Goal: Task Accomplishment & Management: Use online tool/utility

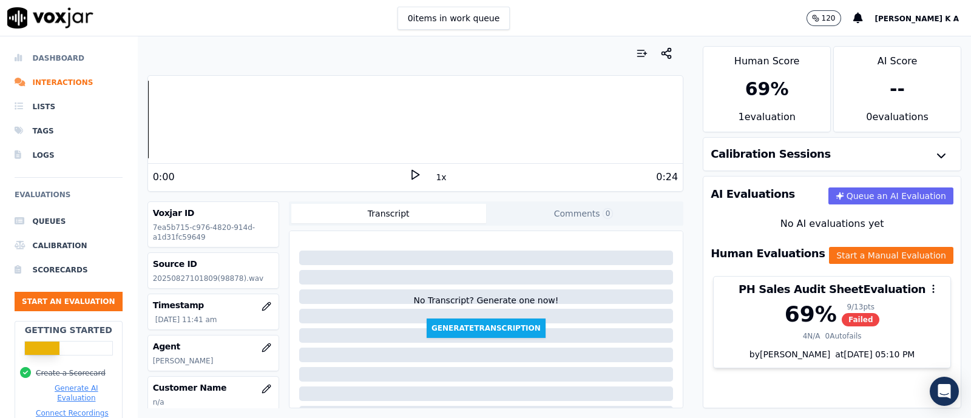
click at [64, 62] on li "Dashboard" at bounding box center [69, 58] width 108 height 24
click at [58, 61] on li "Dashboard" at bounding box center [69, 58] width 108 height 24
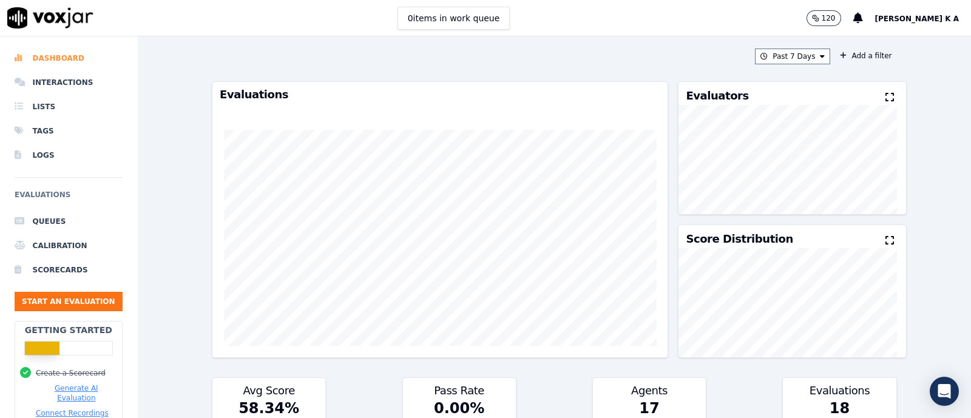
click at [56, 56] on li "Dashboard" at bounding box center [69, 58] width 108 height 24
click at [789, 61] on button "Past 7 Days" at bounding box center [792, 57] width 75 height 16
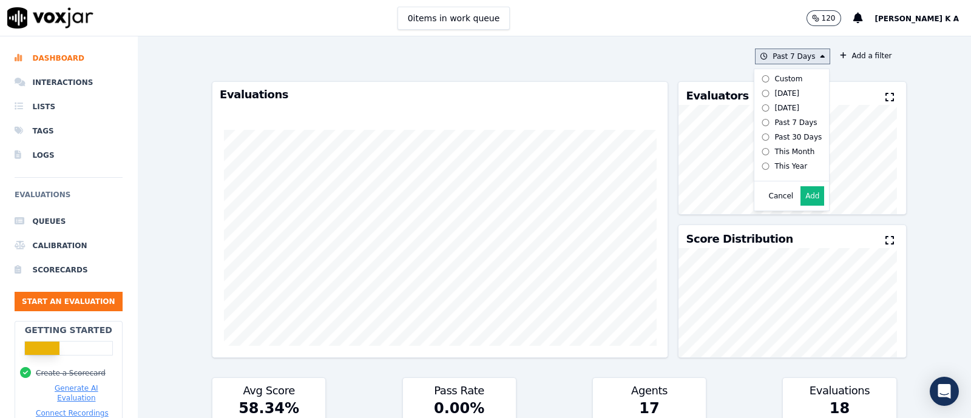
click at [761, 84] on label "Custom" at bounding box center [789, 79] width 65 height 15
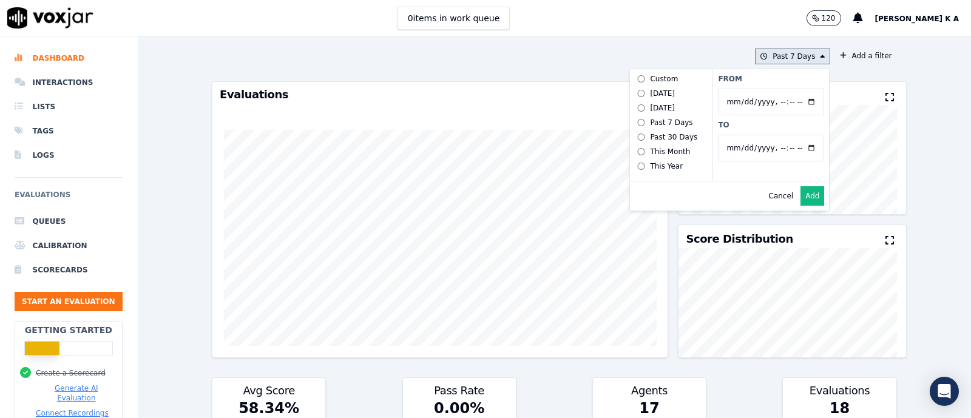
click at [781, 53] on button "Past 7 Days Custom Today Yesterday Past 7 Days Past 30 Days This Month This Yea…" at bounding box center [792, 57] width 75 height 16
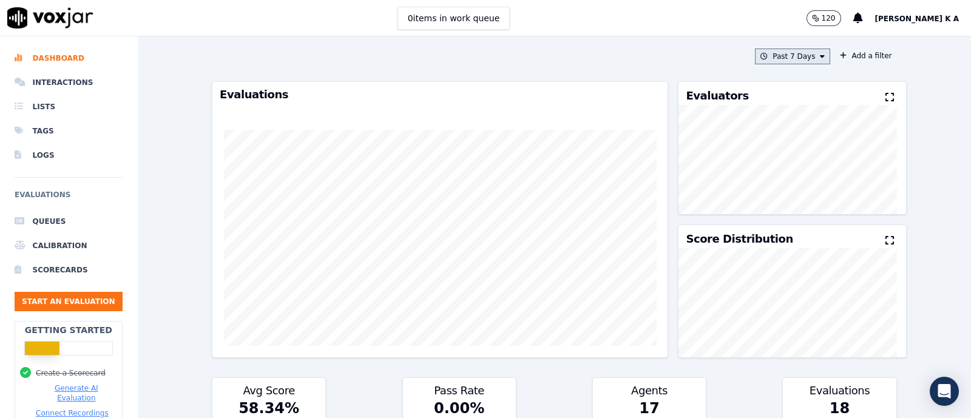
click at [807, 59] on button "Past 7 Days" at bounding box center [792, 57] width 75 height 16
click at [800, 206] on button "Add" at bounding box center [812, 195] width 24 height 19
click at [72, 300] on button "Start an Evaluation" at bounding box center [69, 301] width 108 height 19
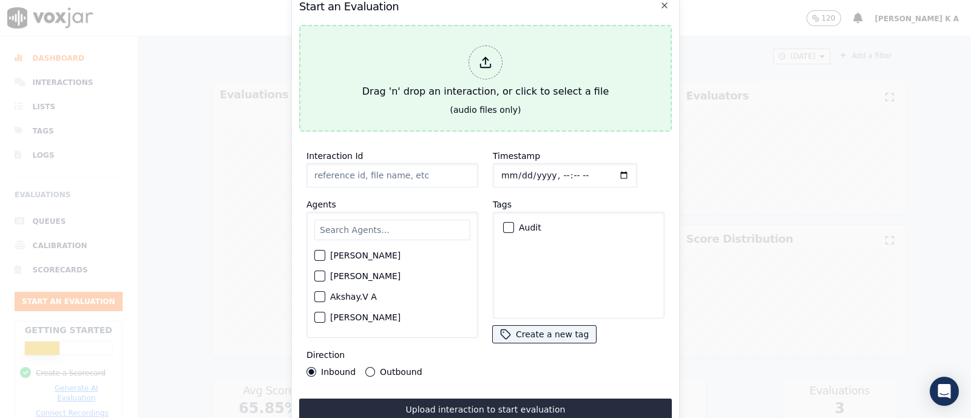
click at [495, 58] on div at bounding box center [485, 63] width 34 height 34
type input "[Praveen S PH]_371-0502484707_20250826074559(86628).wav"
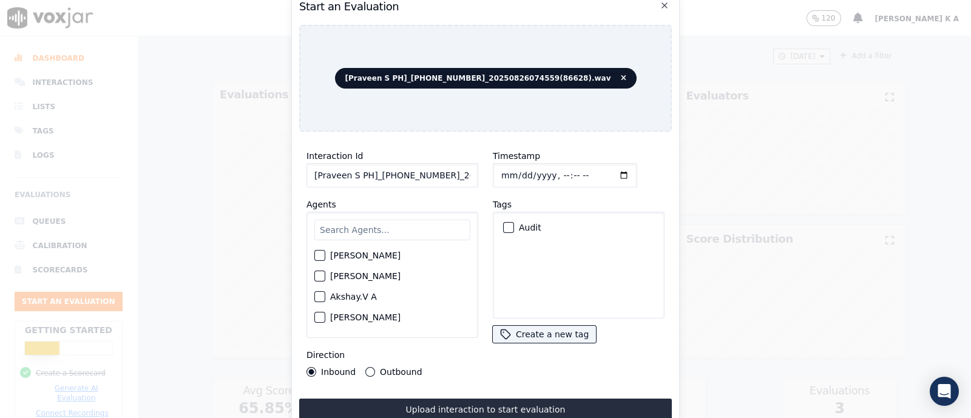
click at [396, 212] on div "Abhirami Manikuttan Akshay Kumar Akshay.V A Anjana Santhosh Aparna Dileep Arjun…" at bounding box center [392, 275] width 172 height 126
click at [394, 223] on input "text" at bounding box center [392, 230] width 156 height 21
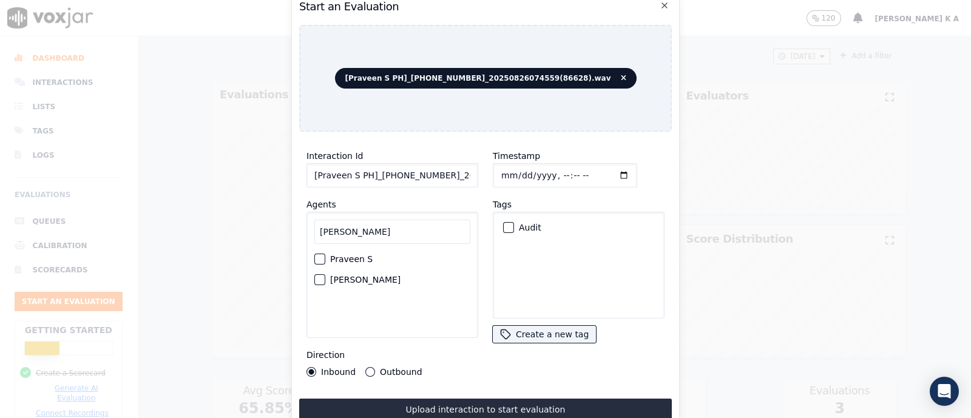
type input "pravee"
click at [359, 255] on label "Praveen S" at bounding box center [351, 259] width 42 height 8
click at [325, 254] on button "Praveen S" at bounding box center [319, 259] width 11 height 11
click at [365, 367] on button "Outbound" at bounding box center [370, 372] width 10 height 10
click at [504, 223] on div "button" at bounding box center [508, 227] width 8 height 8
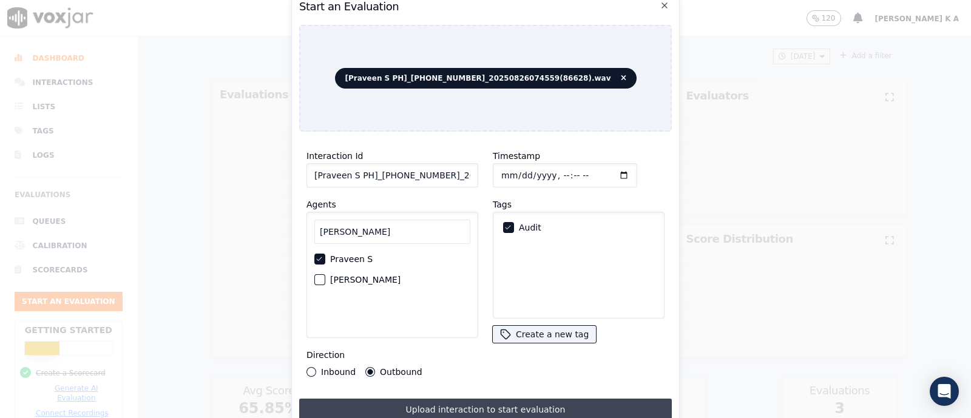
click at [458, 410] on button "Upload interaction to start evaluation" at bounding box center [485, 410] width 373 height 22
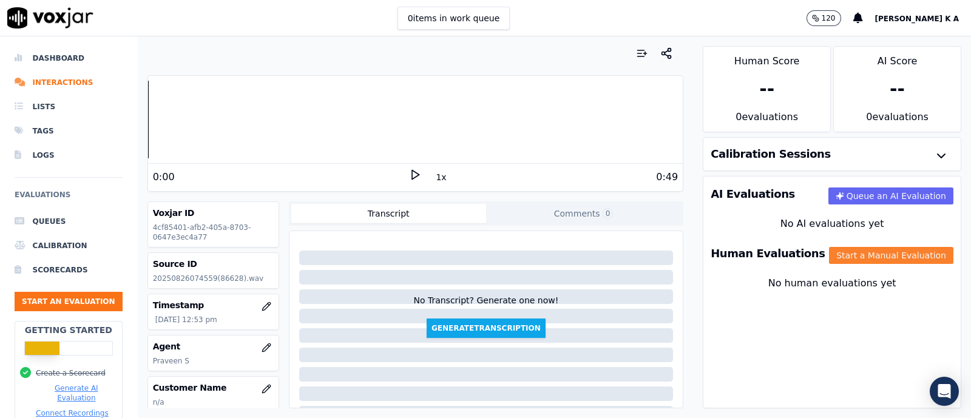
click at [868, 251] on button "Start a Manual Evaluation" at bounding box center [891, 255] width 124 height 17
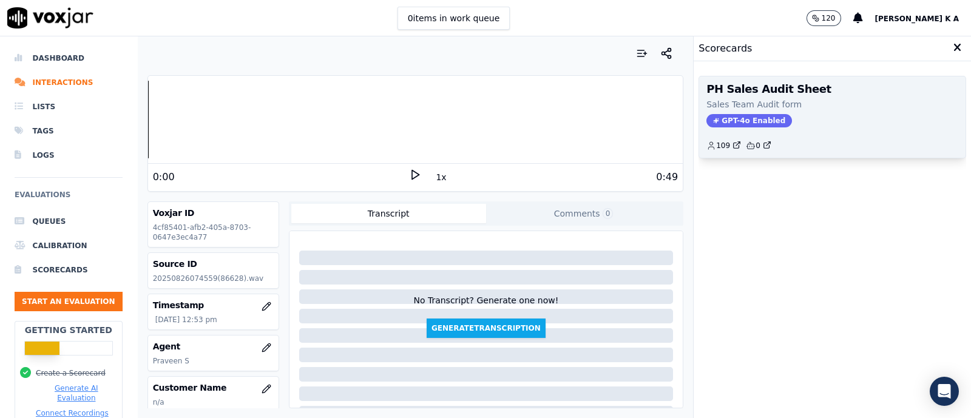
click at [724, 114] on span "GPT-4o Enabled" at bounding box center [749, 120] width 86 height 13
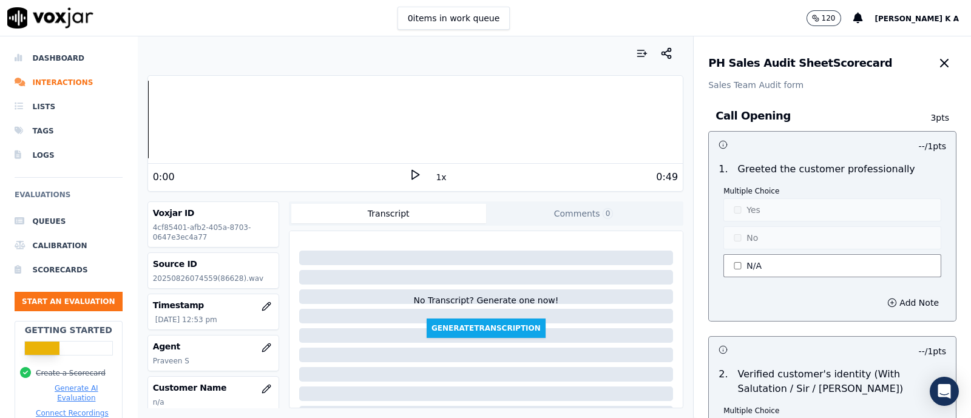
click at [735, 265] on button "N/A" at bounding box center [832, 265] width 218 height 23
click at [738, 215] on button "Yes" at bounding box center [832, 209] width 218 height 23
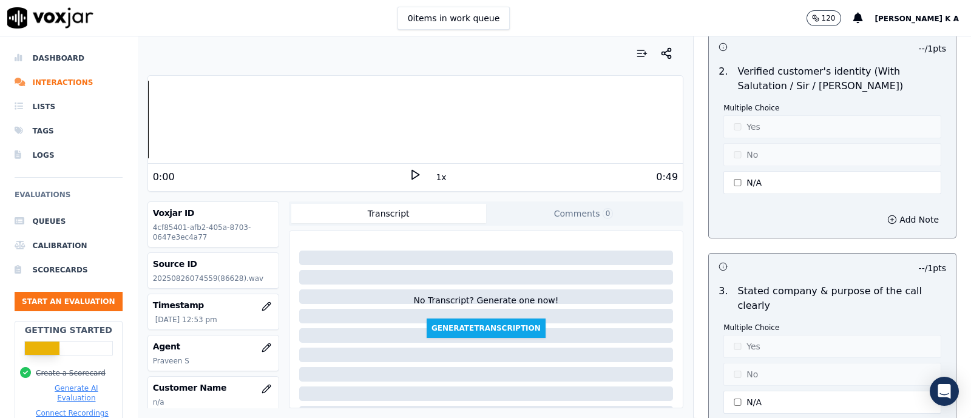
scroll to position [455, 0]
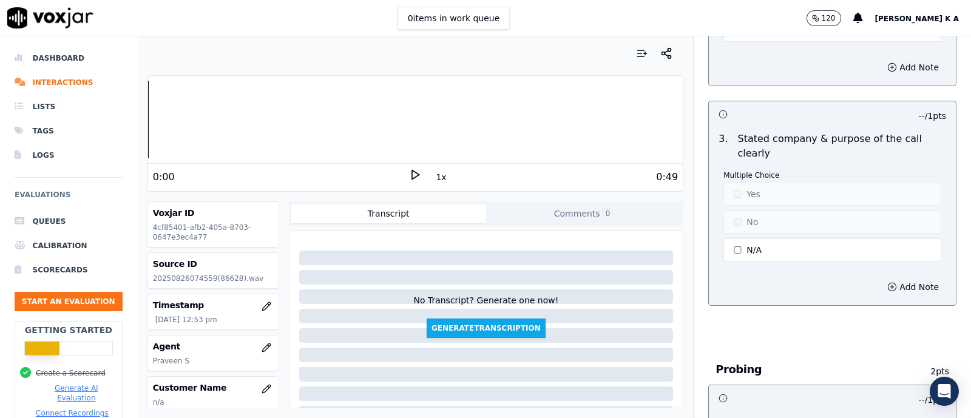
click at [748, 253] on button "N/A" at bounding box center [832, 249] width 218 height 23
click at [748, 201] on button "Yes" at bounding box center [832, 194] width 218 height 23
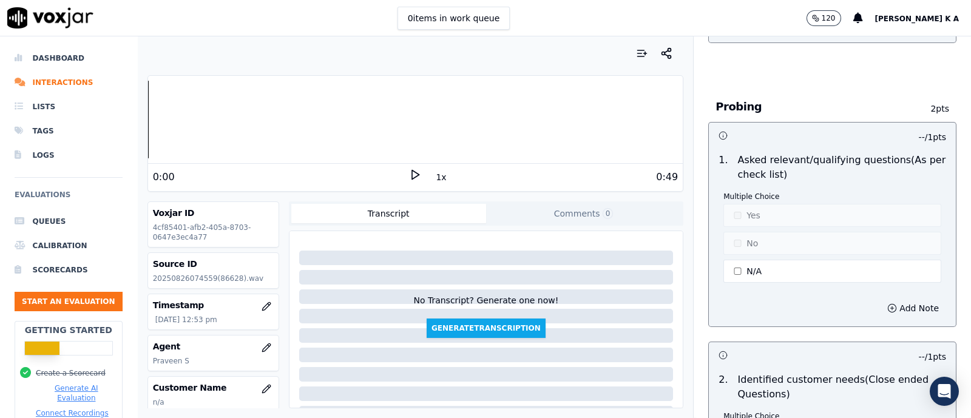
scroll to position [834, 0]
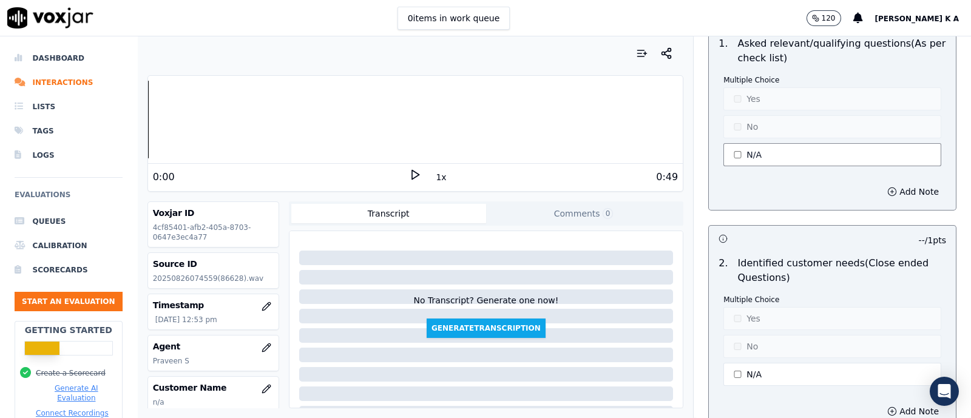
click at [737, 152] on button "N/A" at bounding box center [832, 154] width 218 height 23
click at [732, 123] on button "No" at bounding box center [832, 126] width 218 height 23
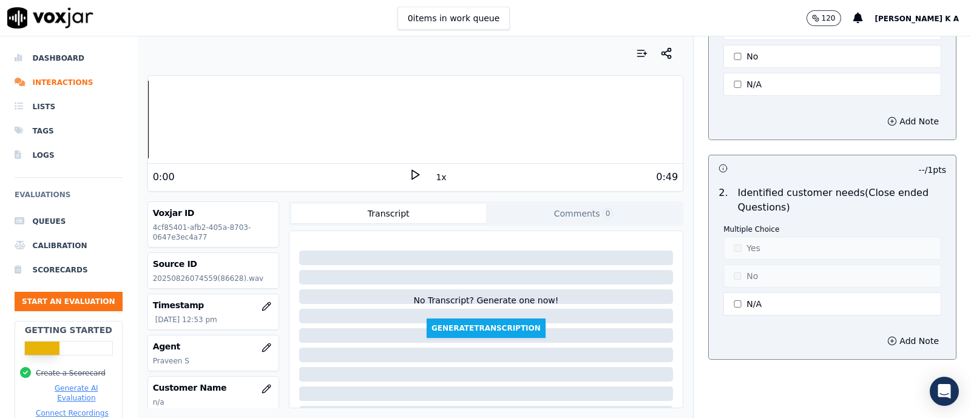
scroll to position [985, 0]
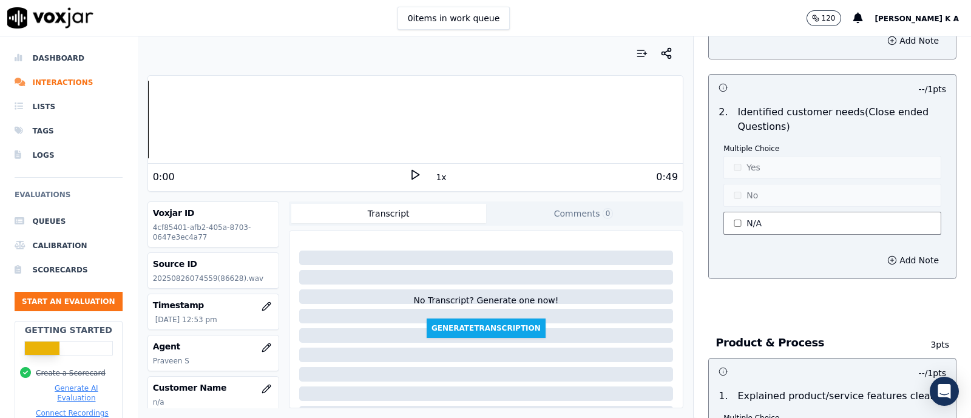
click at [734, 217] on button "N/A" at bounding box center [832, 223] width 218 height 23
click at [732, 198] on button "No" at bounding box center [832, 195] width 218 height 23
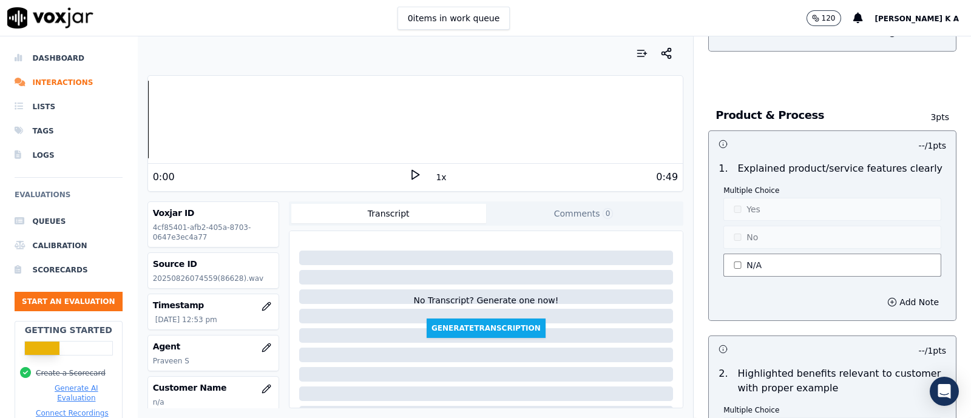
click at [732, 260] on button "N/A" at bounding box center [832, 265] width 218 height 23
click at [729, 254] on button "N/A" at bounding box center [832, 265] width 218 height 23
click at [734, 254] on button "N/A" at bounding box center [832, 265] width 218 height 23
click at [732, 231] on button "No" at bounding box center [832, 237] width 218 height 23
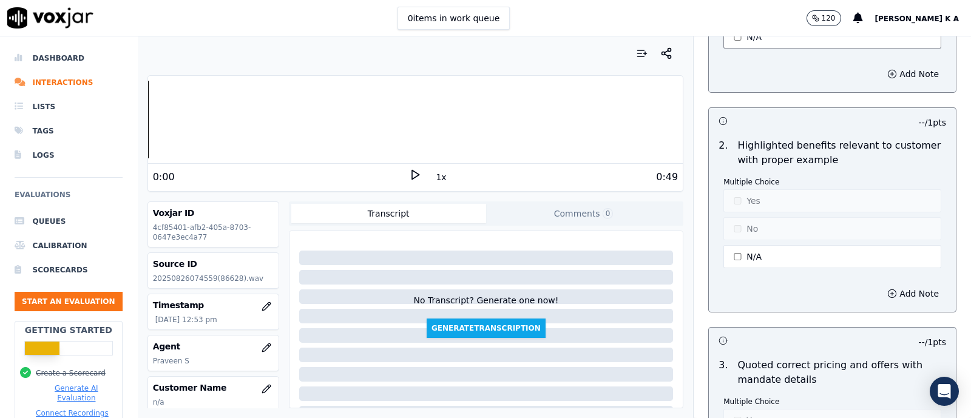
click at [741, 260] on button "N/A" at bounding box center [832, 256] width 218 height 23
click at [729, 246] on button "N/A" at bounding box center [832, 256] width 218 height 23
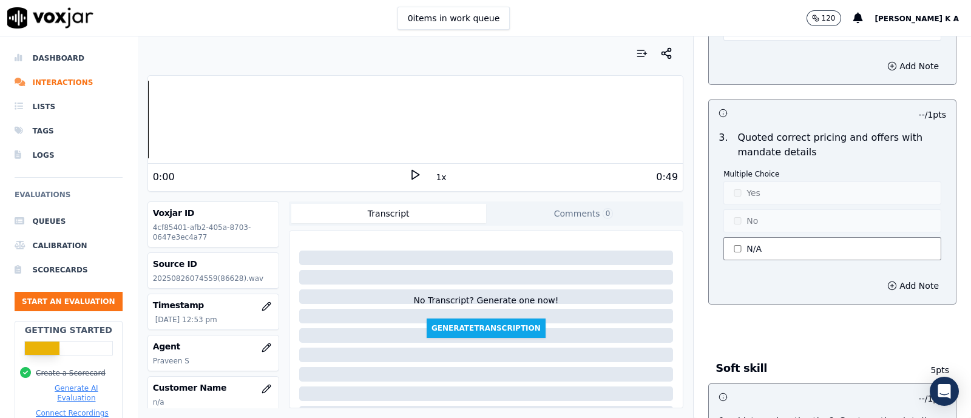
click at [733, 247] on button "N/A" at bounding box center [832, 248] width 218 height 23
click at [733, 244] on button "N/A" at bounding box center [832, 248] width 218 height 23
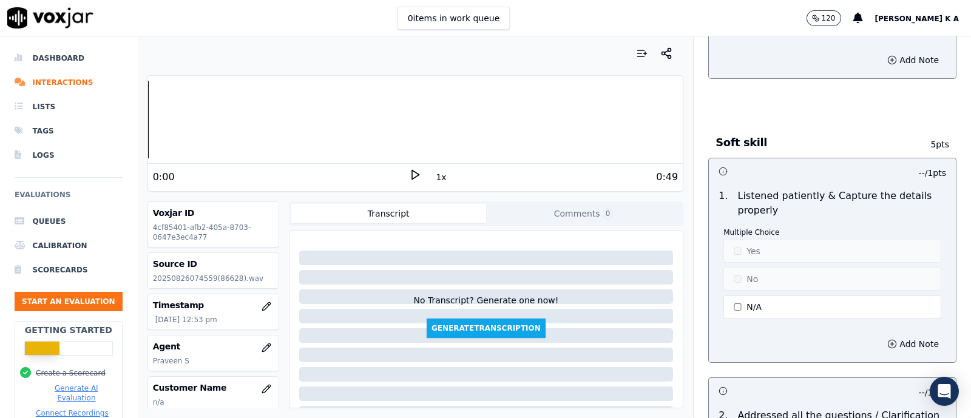
scroll to position [1896, 0]
click at [734, 294] on button "N/A" at bounding box center [832, 305] width 218 height 23
click at [737, 244] on button "Yes" at bounding box center [832, 249] width 218 height 23
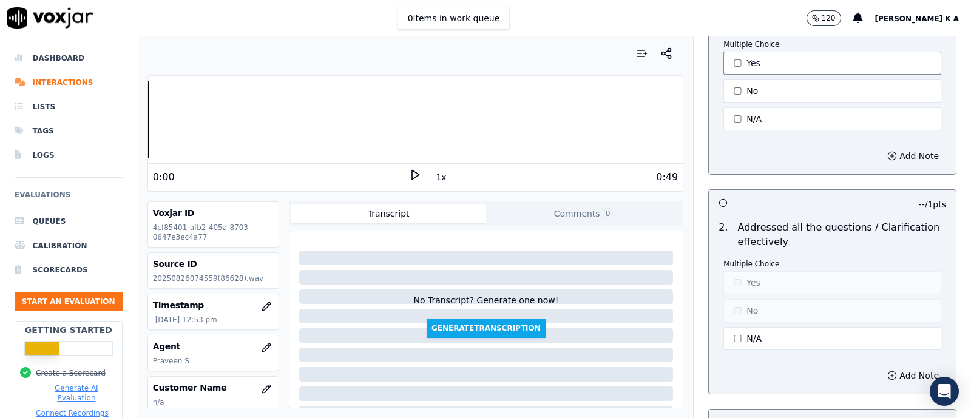
scroll to position [2123, 0]
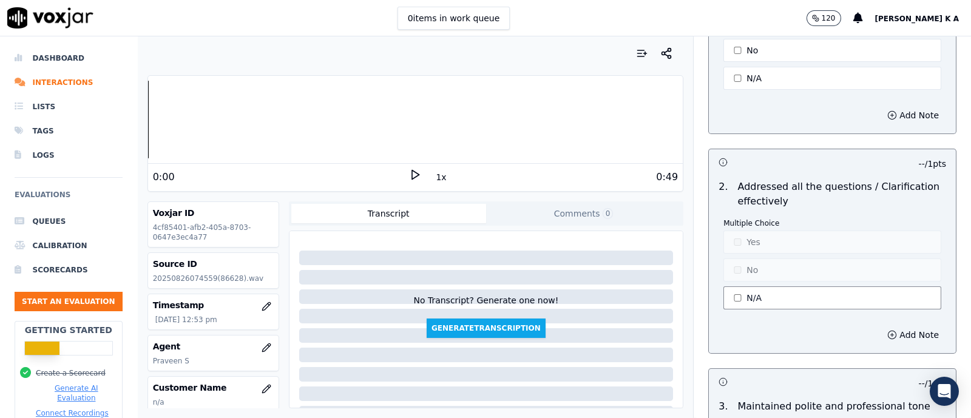
click at [741, 289] on button "N/A" at bounding box center [832, 297] width 218 height 23
click at [723, 218] on p "Multiple Choice" at bounding box center [832, 223] width 218 height 10
click at [724, 241] on button "Yes" at bounding box center [832, 242] width 218 height 23
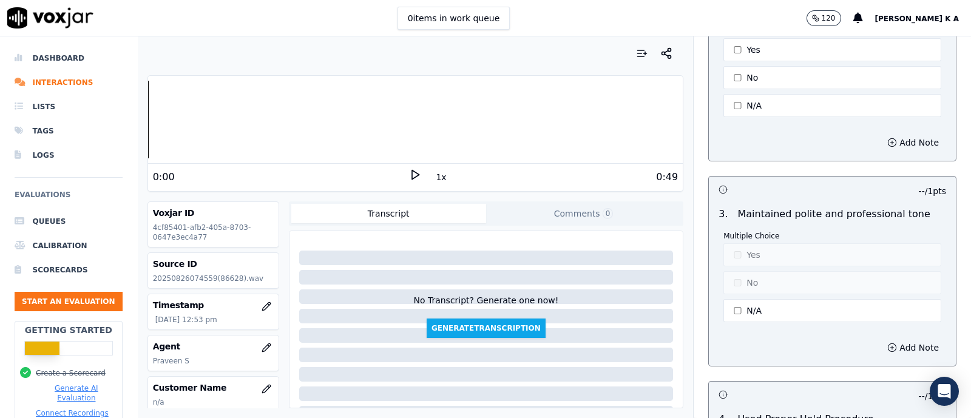
scroll to position [2426, 0]
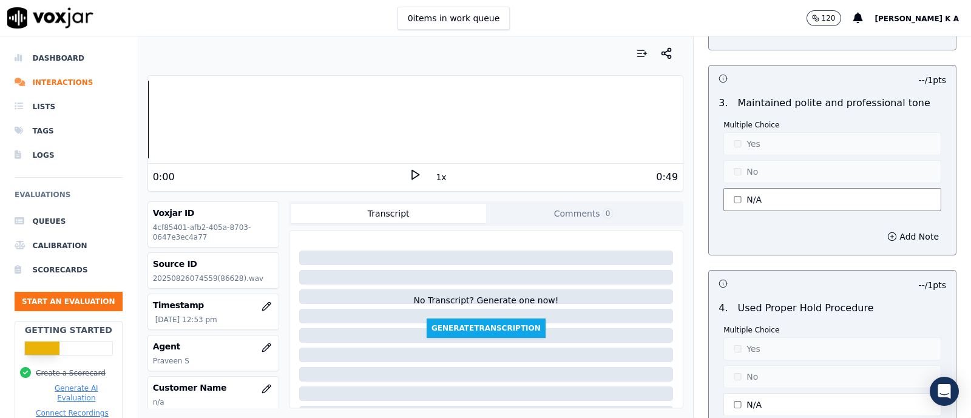
click at [729, 194] on button "N/A" at bounding box center [832, 199] width 218 height 23
click at [740, 144] on button "Yes" at bounding box center [832, 143] width 218 height 23
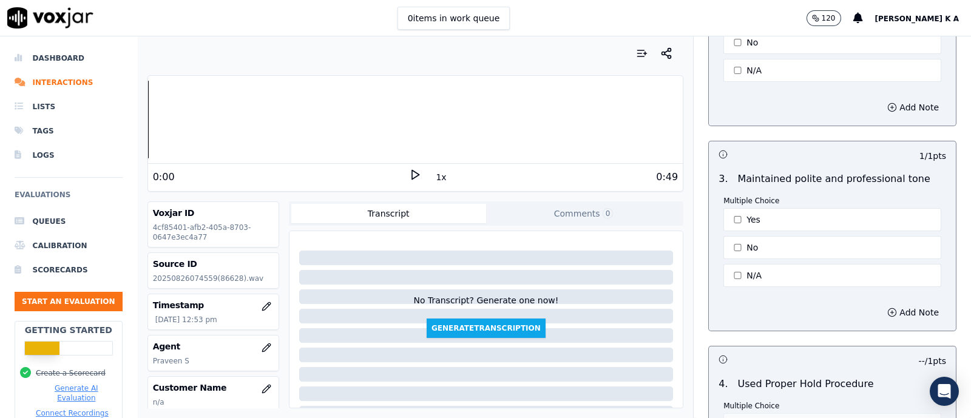
scroll to position [2503, 0]
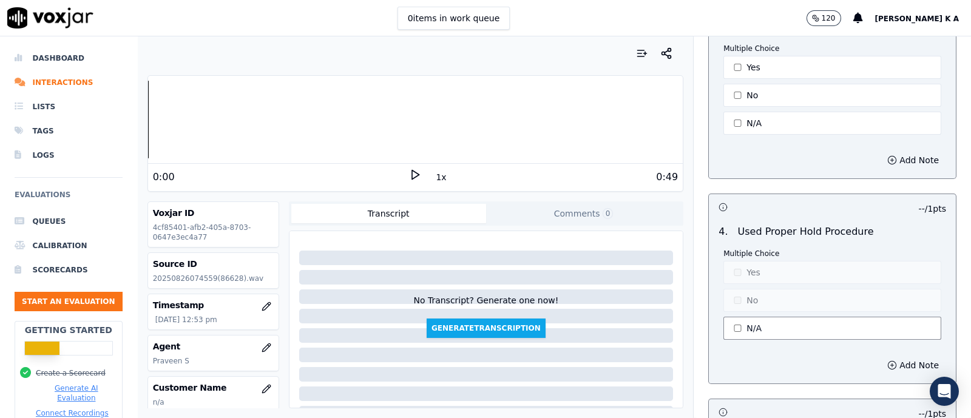
click at [737, 317] on button "N/A" at bounding box center [832, 328] width 218 height 23
click at [742, 266] on button "Yes" at bounding box center [832, 272] width 218 height 23
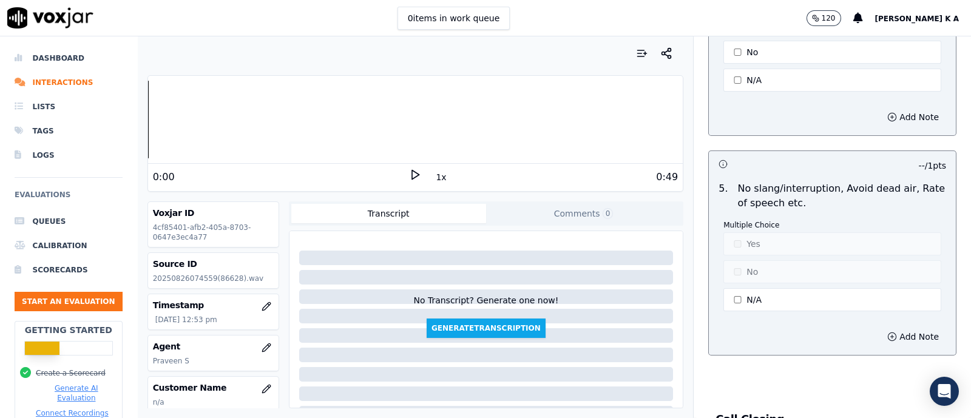
scroll to position [2806, 0]
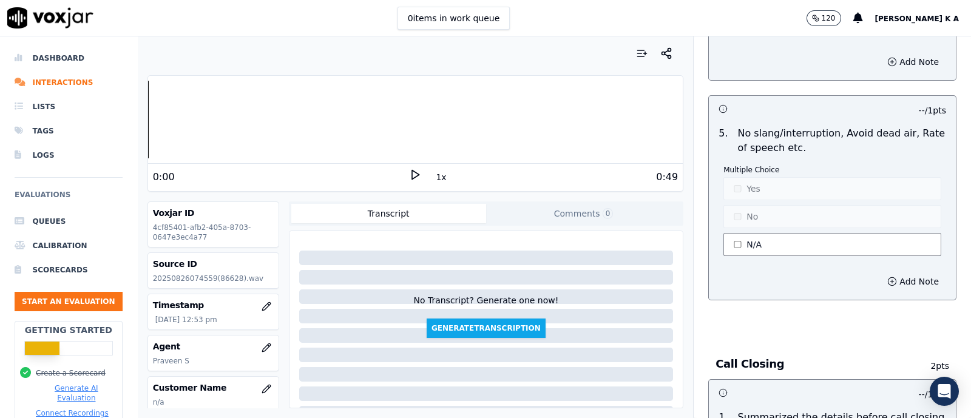
click at [739, 235] on button "N/A" at bounding box center [832, 244] width 218 height 23
click at [734, 184] on button "Yes" at bounding box center [832, 188] width 218 height 23
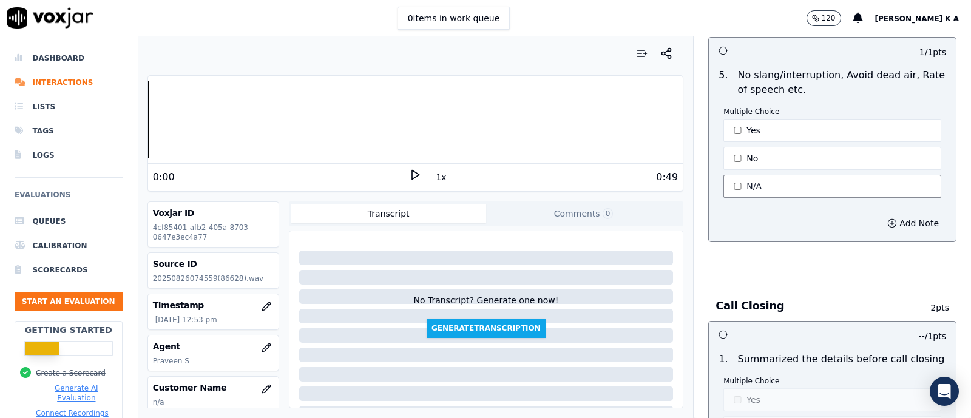
scroll to position [2958, 0]
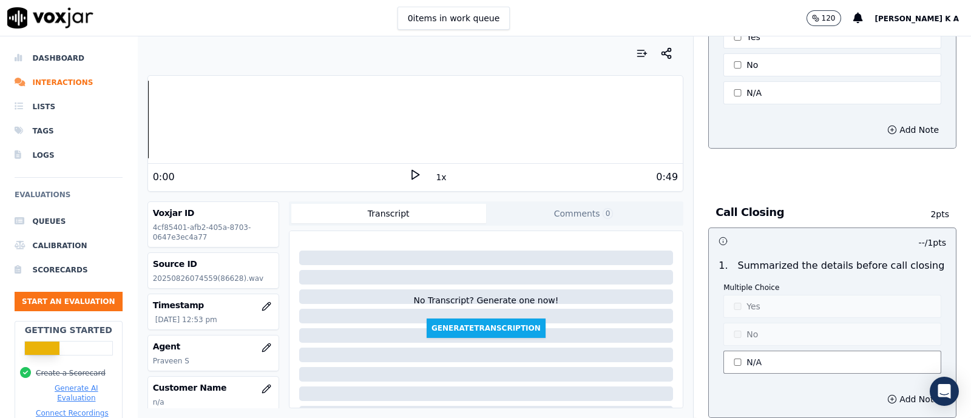
click at [735, 352] on button "N/A" at bounding box center [832, 362] width 218 height 23
click at [743, 328] on button "No" at bounding box center [832, 334] width 218 height 23
click at [742, 326] on button "No" at bounding box center [832, 334] width 218 height 23
click at [741, 300] on button "Yes" at bounding box center [832, 306] width 218 height 23
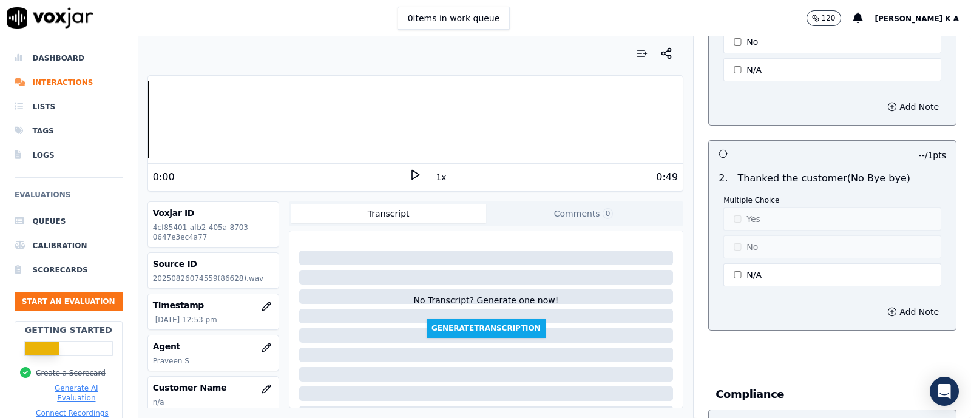
scroll to position [3261, 0]
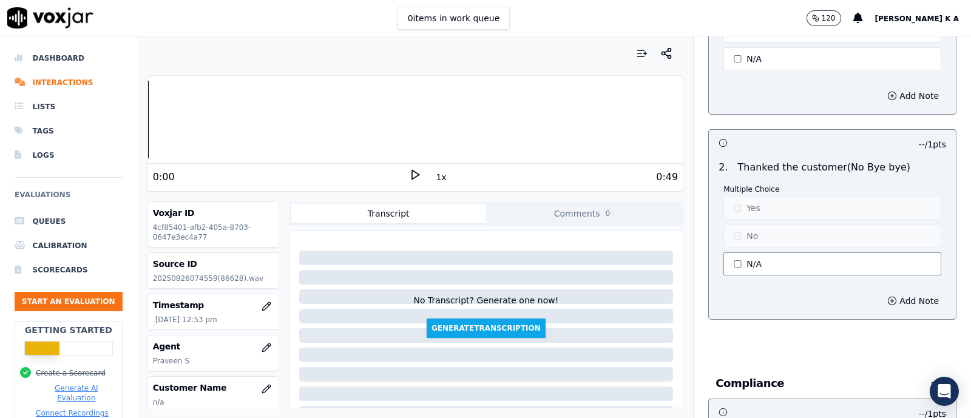
click at [740, 255] on button "N/A" at bounding box center [832, 263] width 218 height 23
click at [737, 208] on div "Multiple Choice Yes No N/A" at bounding box center [832, 230] width 218 height 93
click at [735, 199] on button "Yes" at bounding box center [832, 208] width 218 height 23
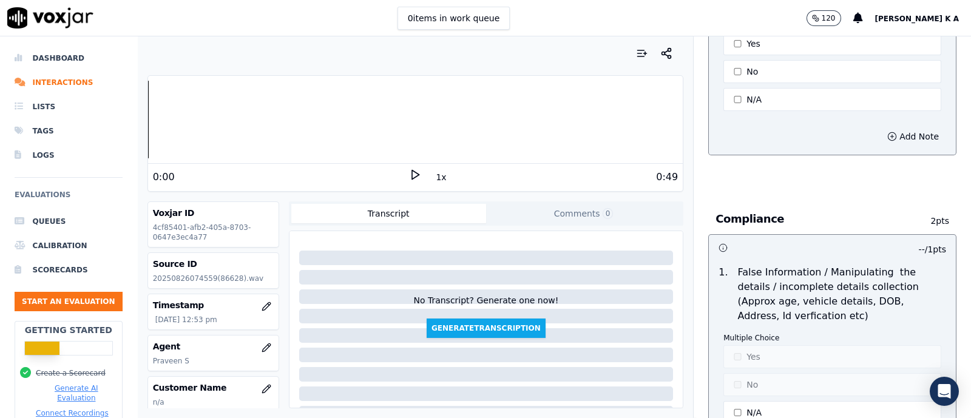
scroll to position [3565, 0]
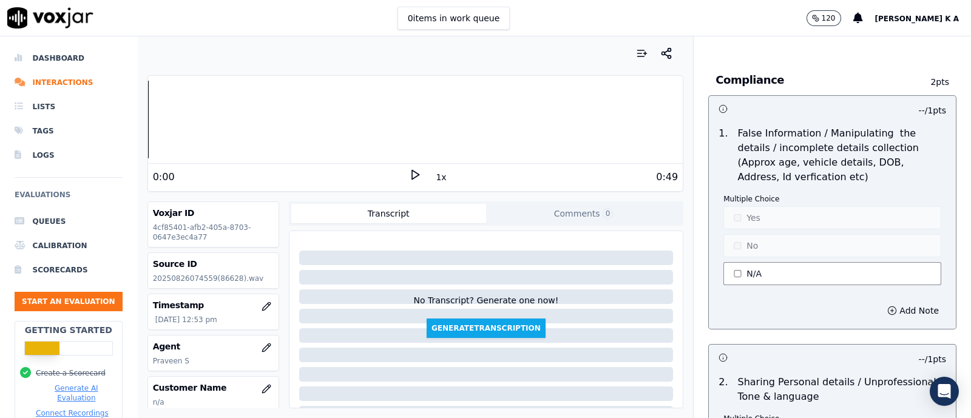
click at [741, 262] on button "N/A" at bounding box center [832, 273] width 218 height 23
click at [733, 217] on div "Multiple Choice Yes No N/A" at bounding box center [832, 240] width 218 height 93
click at [740, 209] on button "Yes" at bounding box center [832, 217] width 218 height 23
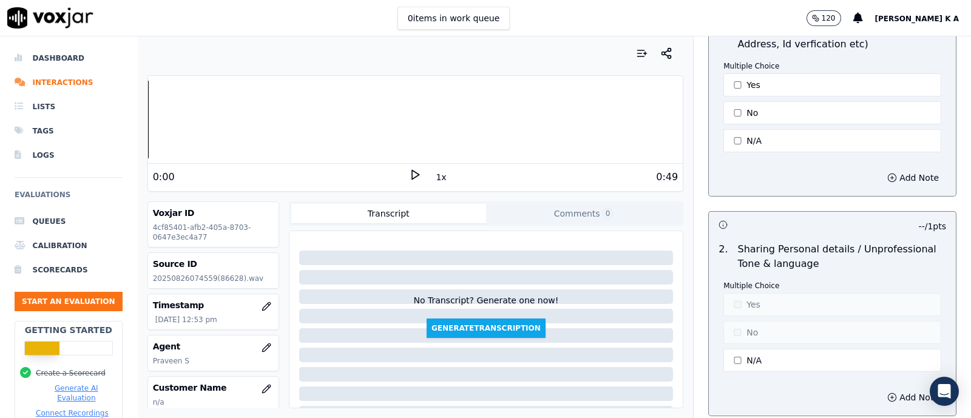
scroll to position [3788, 0]
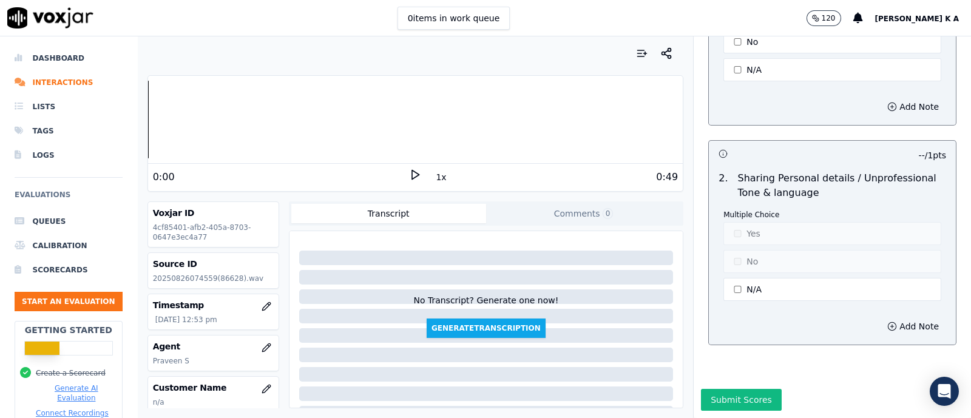
click at [736, 278] on button "N/A" at bounding box center [832, 289] width 218 height 23
click at [726, 222] on button "Yes" at bounding box center [832, 233] width 218 height 23
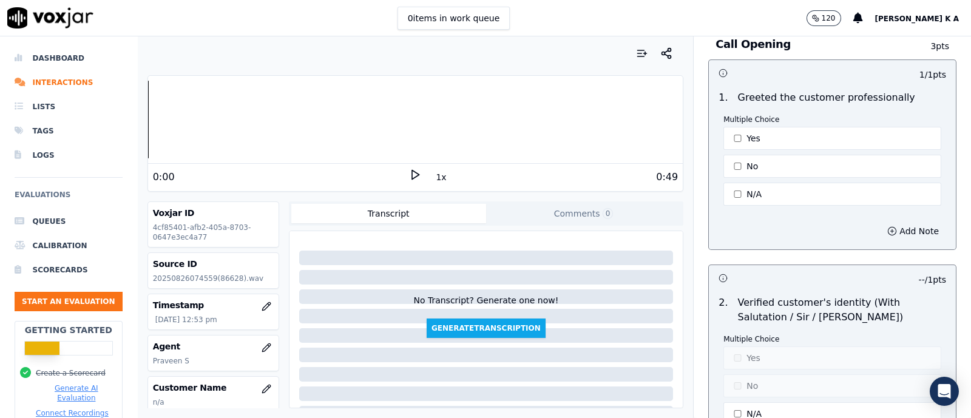
scroll to position [0, 0]
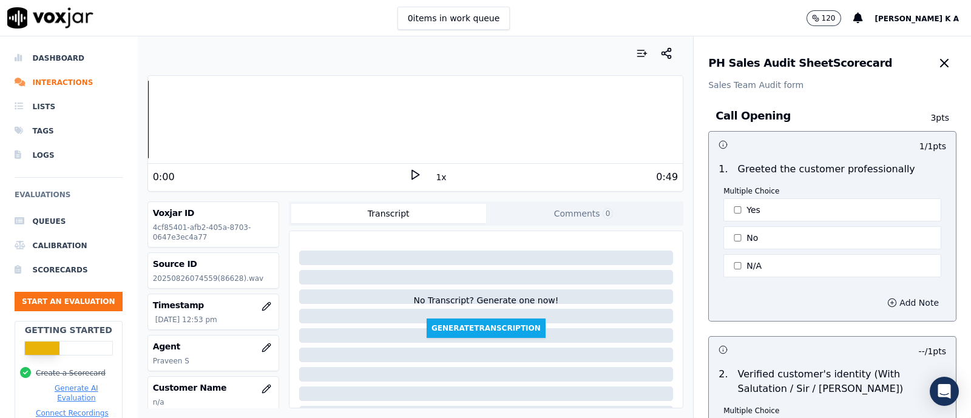
click at [880, 300] on button "Add Note" at bounding box center [913, 302] width 66 height 17
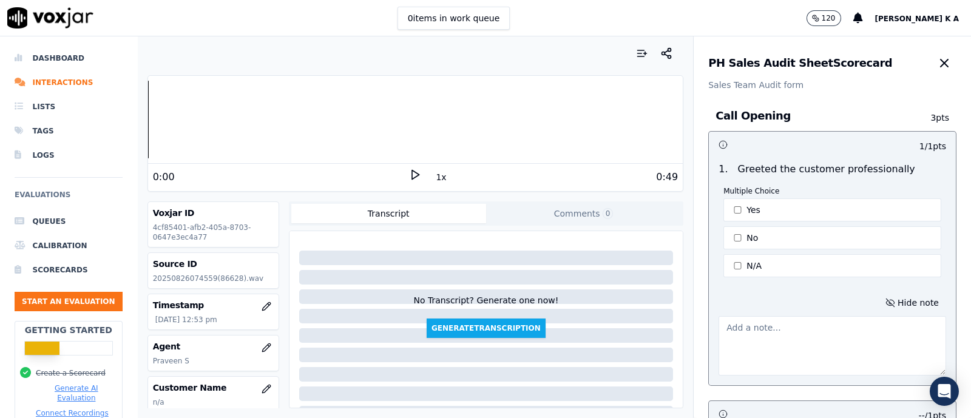
click at [795, 333] on textarea at bounding box center [832, 345] width 228 height 59
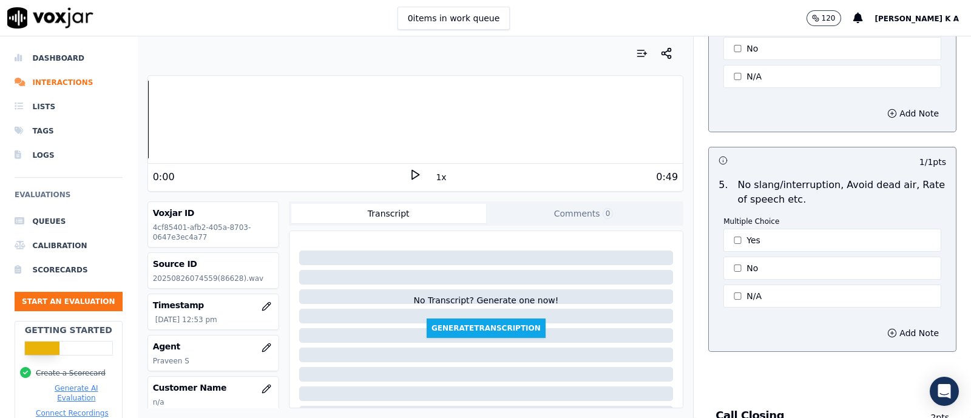
scroll to position [3852, 0]
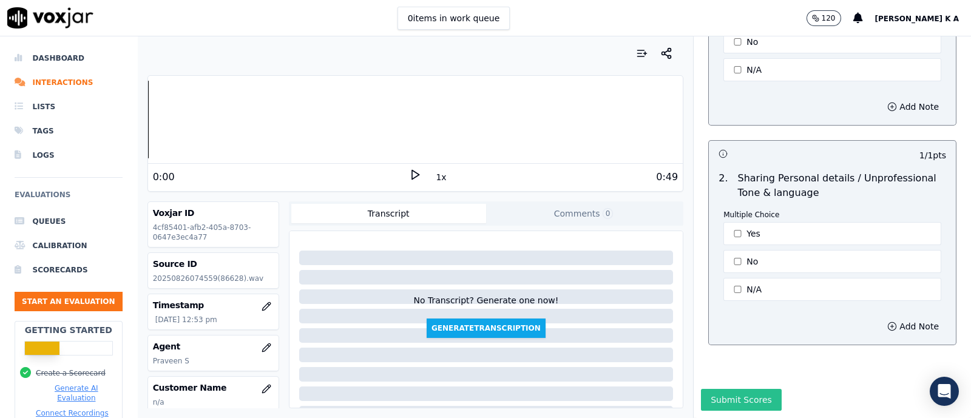
type textarea "follow up miss/ quote shared first of august follow up made 22nd"
click at [701, 389] on button "Submit Scores" at bounding box center [741, 400] width 81 height 22
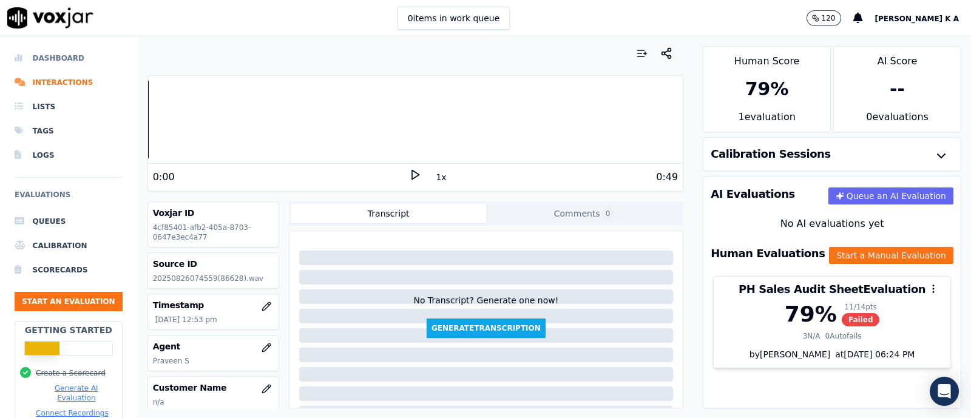
click at [56, 53] on li "Dashboard" at bounding box center [69, 58] width 108 height 24
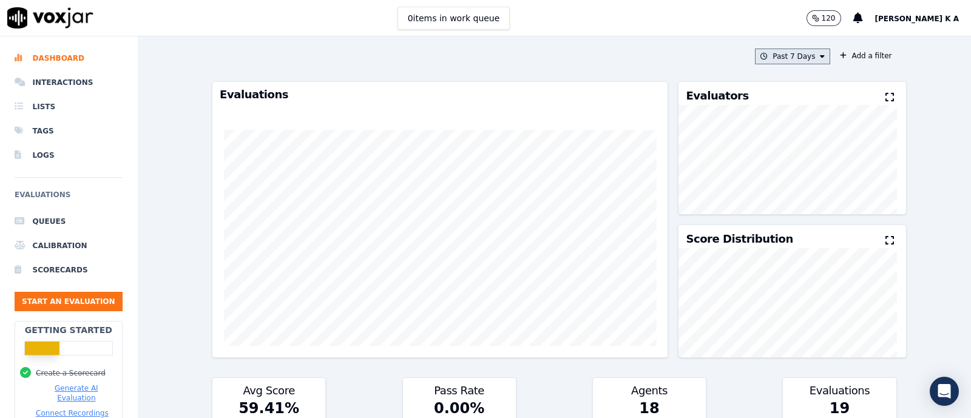
click at [811, 54] on button "Past 7 Days" at bounding box center [792, 57] width 75 height 16
click at [774, 92] on div "Today" at bounding box center [786, 94] width 25 height 10
click at [801, 200] on button "Add" at bounding box center [812, 195] width 24 height 19
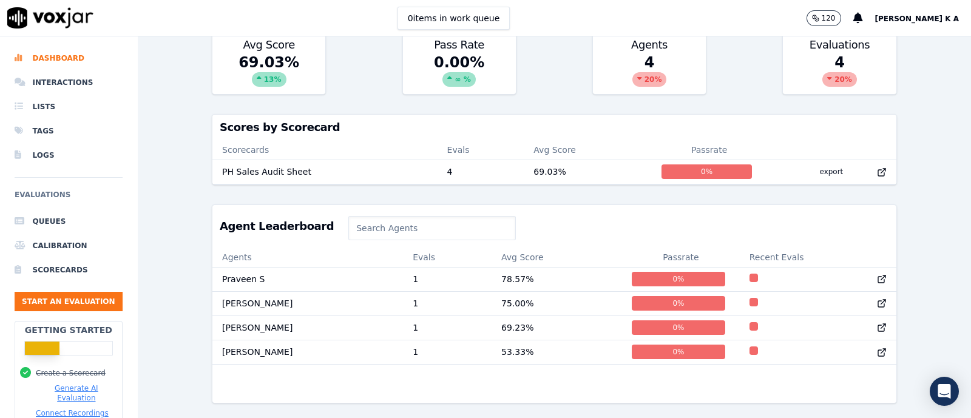
scroll to position [379, 0]
click at [102, 296] on button "Start an Evaluation" at bounding box center [69, 301] width 108 height 19
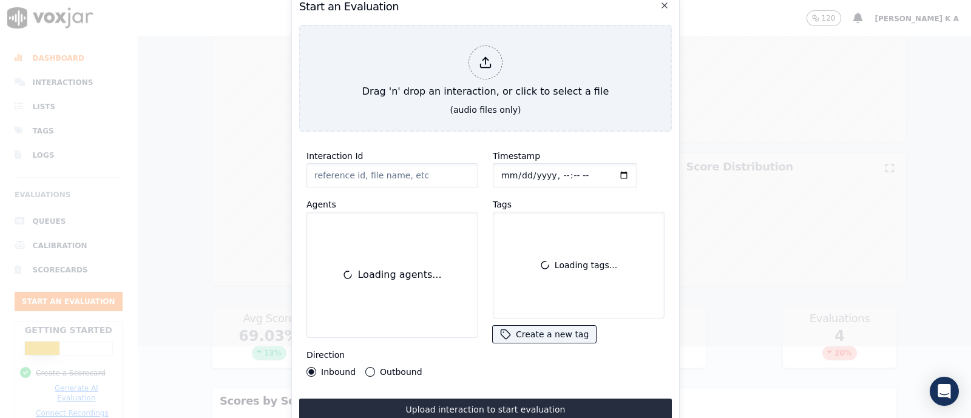
scroll to position [72, 0]
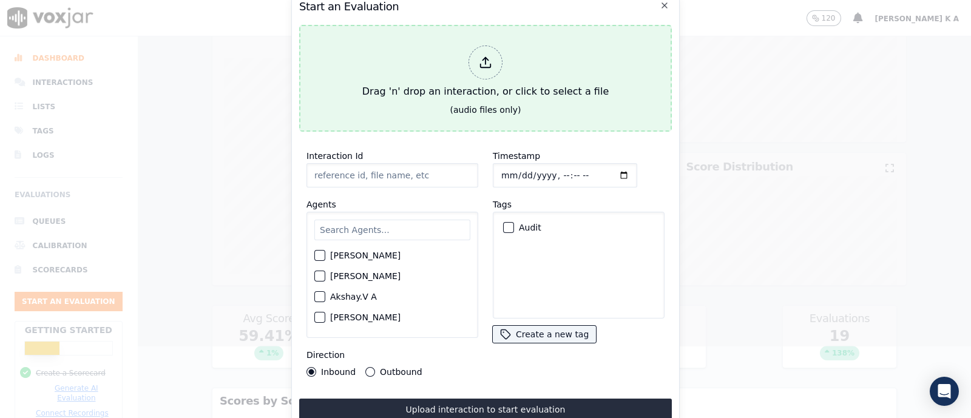
click at [476, 53] on div at bounding box center [485, 63] width 34 height 34
type input "[Praveen S PH]_371-0555934080_20250826151750(94399).wav"
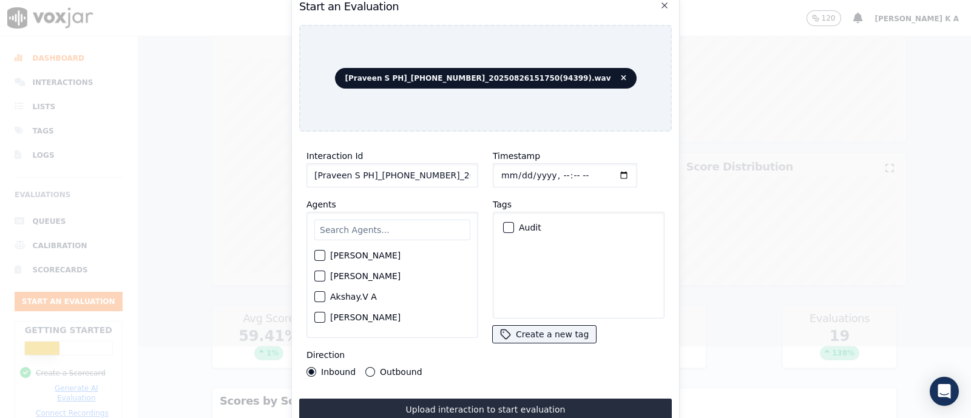
click at [381, 234] on input "text" at bounding box center [392, 230] width 156 height 21
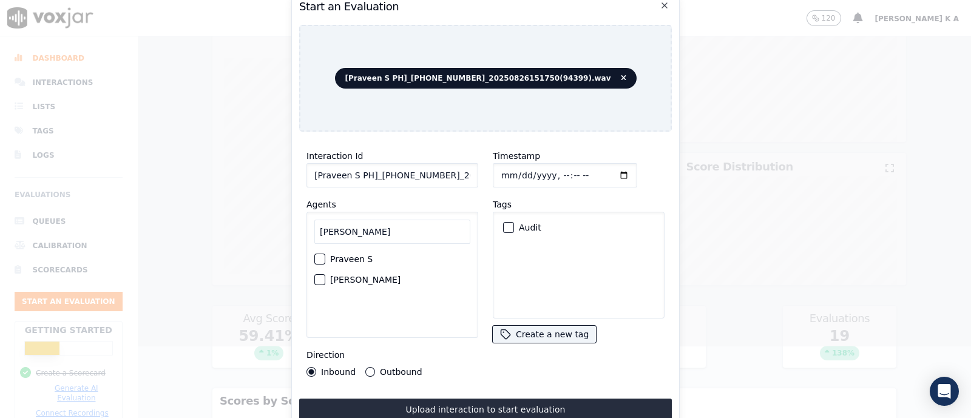
type input "pravee"
click at [352, 255] on label "Praveen S" at bounding box center [351, 259] width 42 height 8
click at [325, 254] on button "Praveen S" at bounding box center [319, 259] width 11 height 11
click at [368, 367] on button "Outbound" at bounding box center [370, 372] width 10 height 10
click at [504, 223] on div "button" at bounding box center [508, 227] width 8 height 8
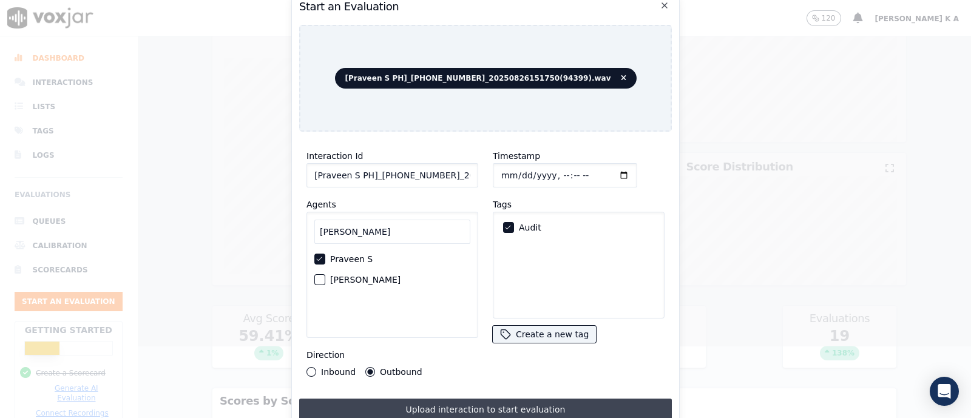
click at [447, 406] on button "Upload interaction to start evaluation" at bounding box center [485, 410] width 373 height 22
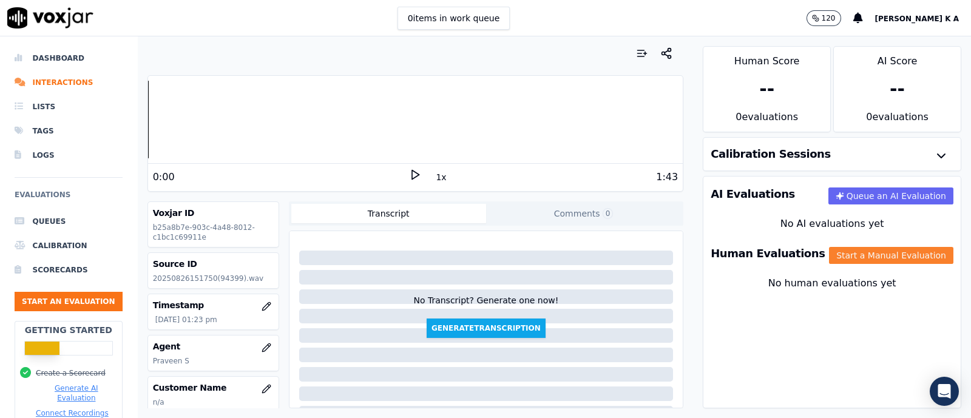
click at [849, 259] on button "Start a Manual Evaluation" at bounding box center [891, 255] width 124 height 17
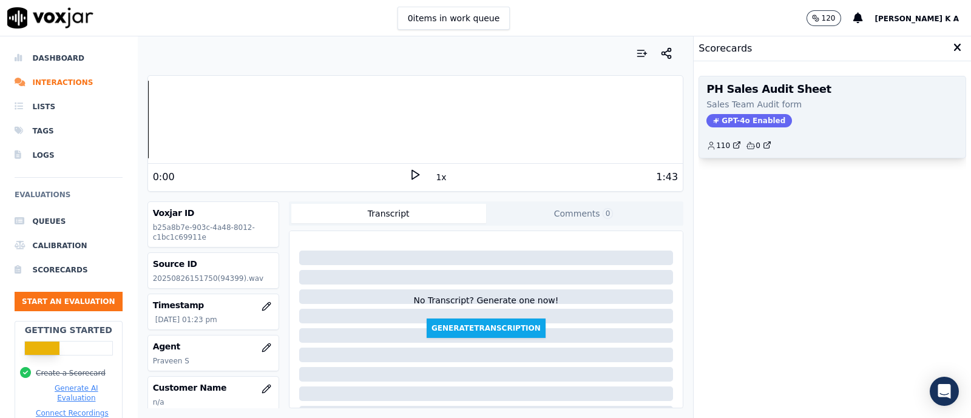
click at [740, 116] on span "GPT-4o Enabled" at bounding box center [749, 120] width 86 height 13
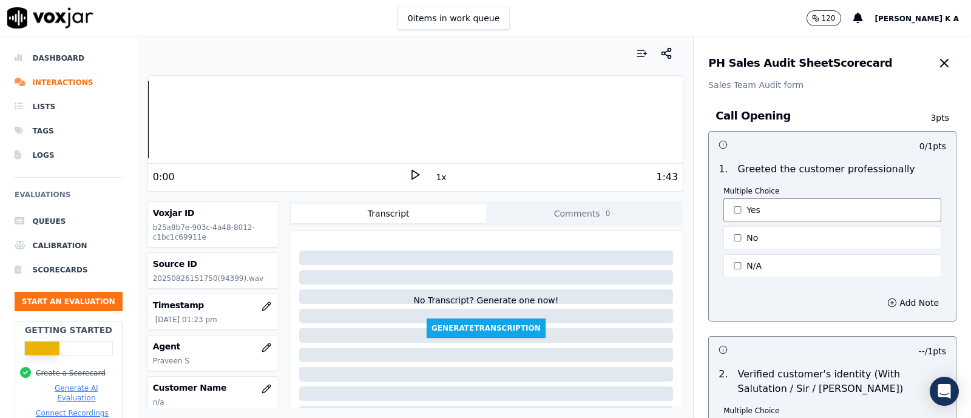
click at [731, 211] on button "Yes" at bounding box center [832, 209] width 218 height 23
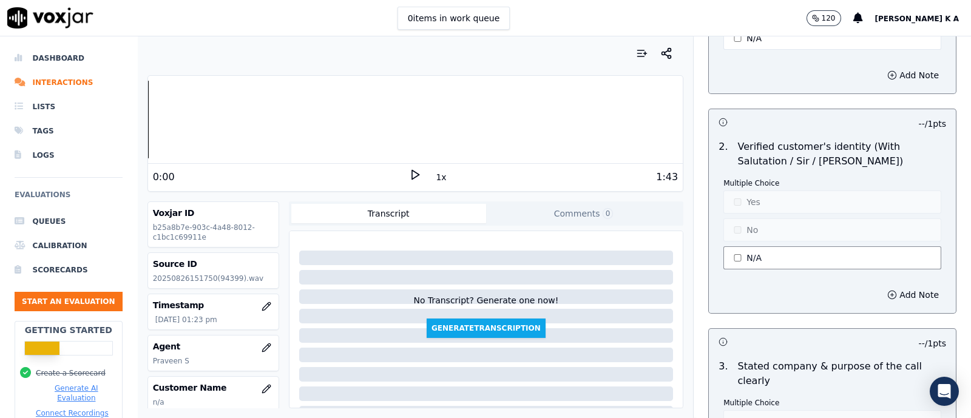
scroll to position [379, 0]
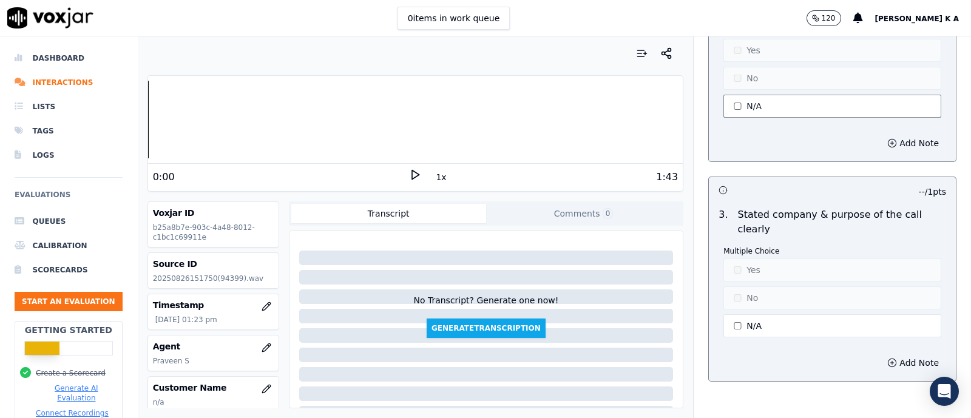
click at [733, 107] on button "N/A" at bounding box center [832, 106] width 218 height 23
click at [737, 58] on button "Yes" at bounding box center [832, 50] width 218 height 23
click at [741, 319] on button "N/A" at bounding box center [832, 325] width 218 height 23
click at [732, 271] on button "Yes" at bounding box center [832, 269] width 218 height 23
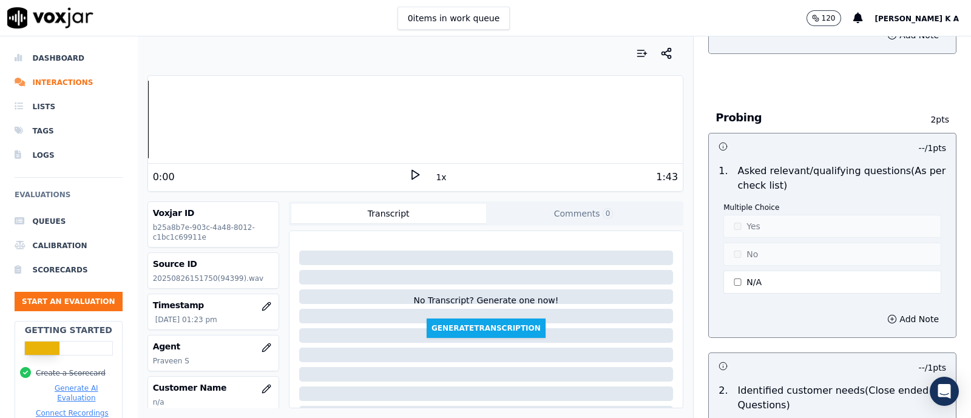
scroll to position [758, 0]
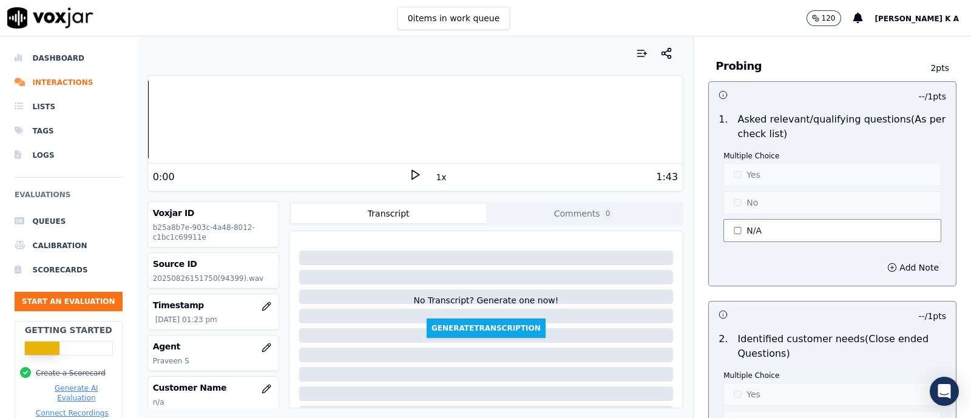
click at [732, 224] on button "N/A" at bounding box center [832, 230] width 218 height 23
click at [739, 178] on button "Yes" at bounding box center [832, 174] width 218 height 23
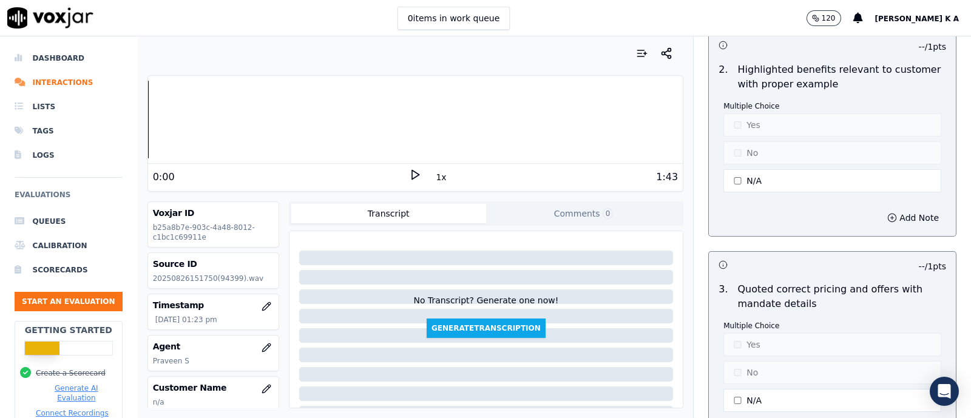
scroll to position [1669, 0]
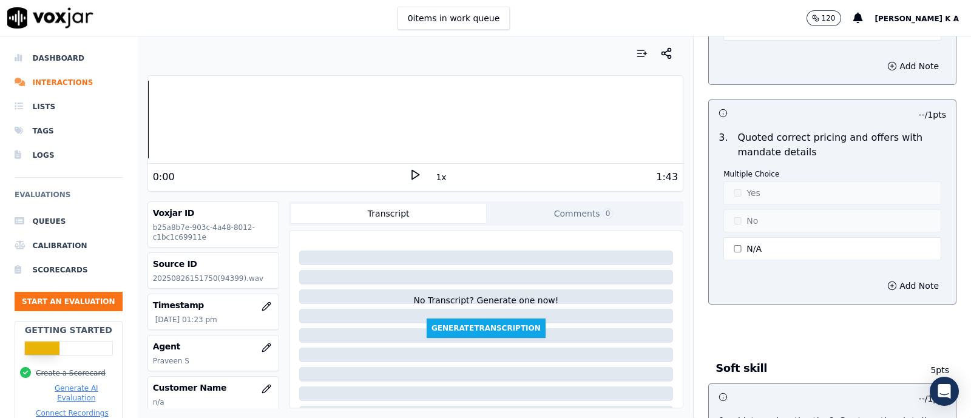
click at [737, 240] on button "N/A" at bounding box center [832, 248] width 218 height 23
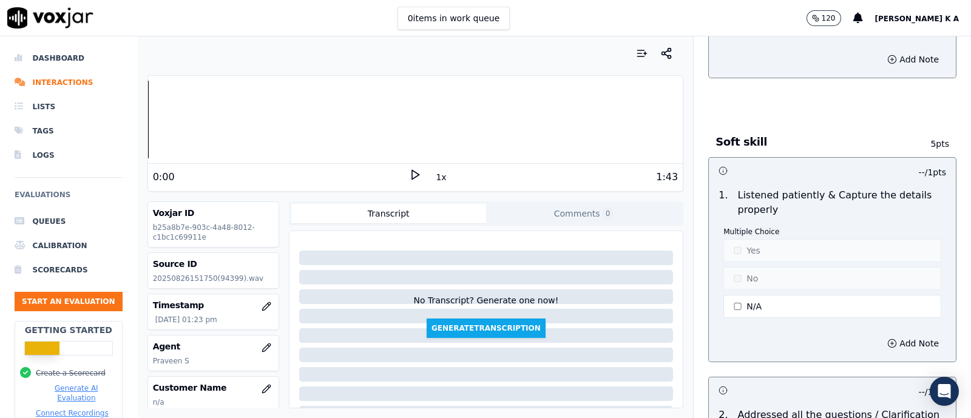
scroll to position [1896, 0]
click at [726, 297] on button "N/A" at bounding box center [832, 305] width 218 height 23
click at [727, 244] on button "Yes" at bounding box center [832, 249] width 218 height 23
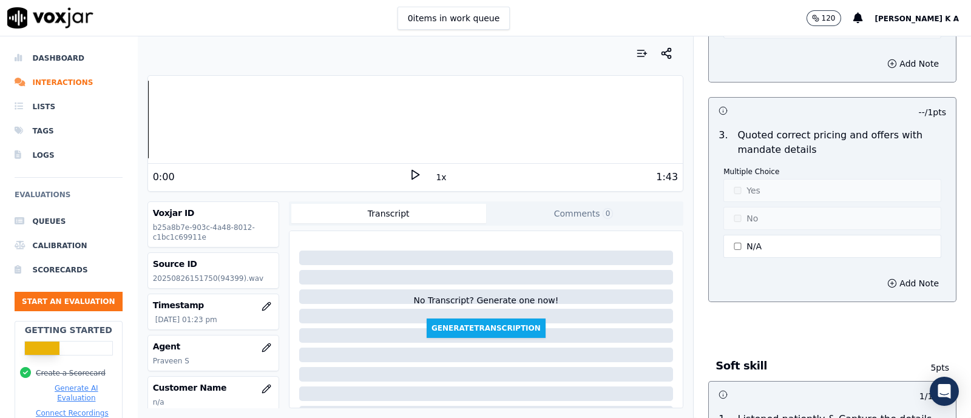
scroll to position [1669, 0]
click at [729, 246] on button "N/A" at bounding box center [832, 248] width 218 height 23
click at [729, 243] on button "N/A" at bounding box center [832, 248] width 218 height 23
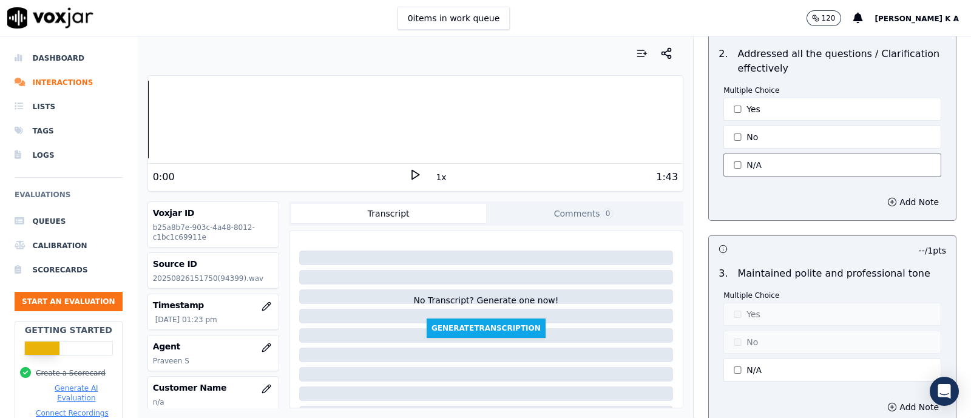
scroll to position [2275, 0]
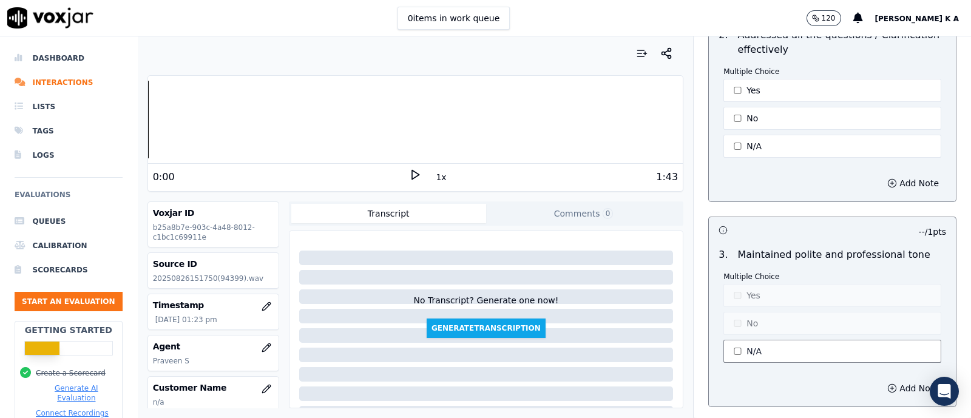
click at [737, 342] on button "N/A" at bounding box center [832, 351] width 218 height 23
click at [737, 294] on button "Yes" at bounding box center [832, 295] width 218 height 23
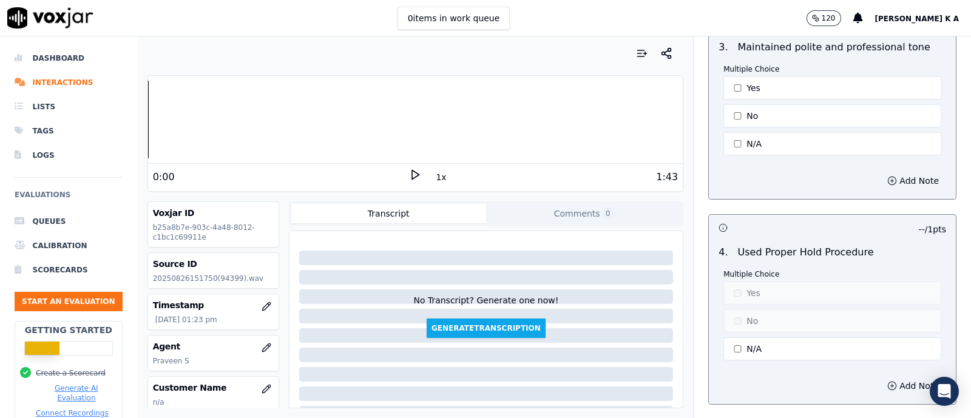
scroll to position [2579, 0]
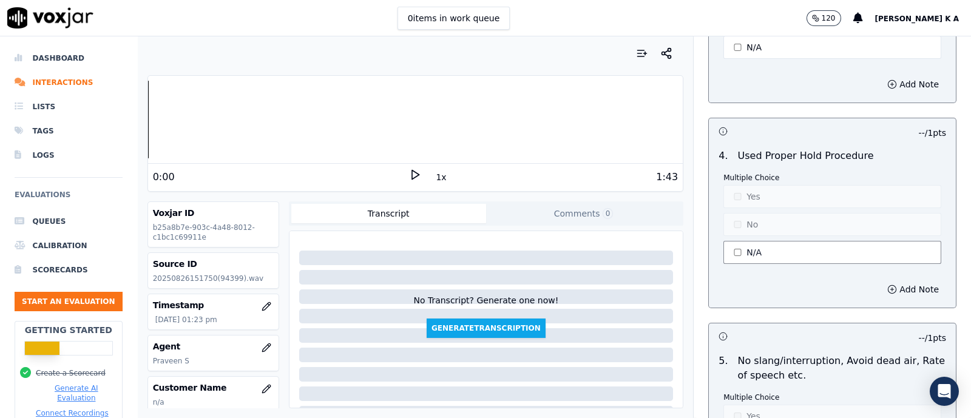
click at [751, 241] on button "N/A" at bounding box center [832, 252] width 218 height 23
click at [731, 185] on button "Yes" at bounding box center [832, 196] width 218 height 23
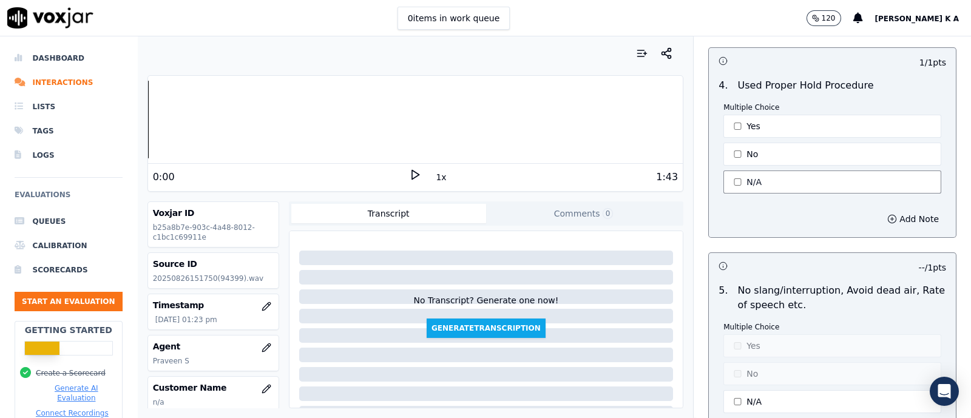
scroll to position [2730, 0]
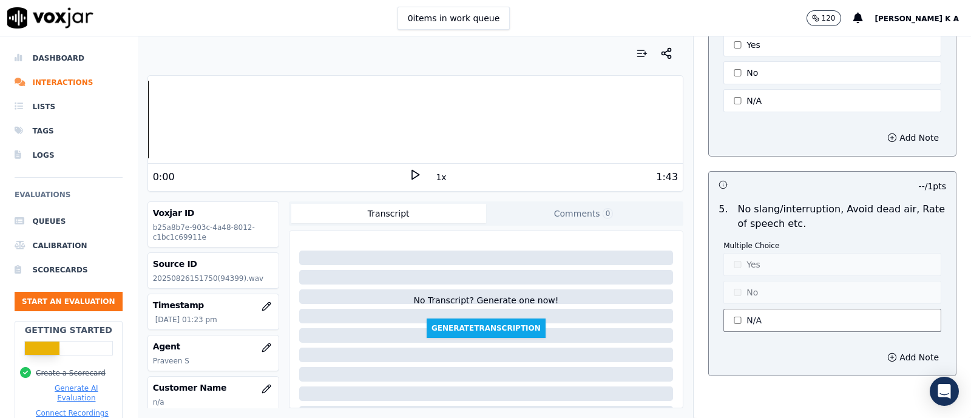
click at [732, 309] on button "N/A" at bounding box center [832, 320] width 218 height 23
click at [734, 255] on button "Yes" at bounding box center [832, 264] width 218 height 23
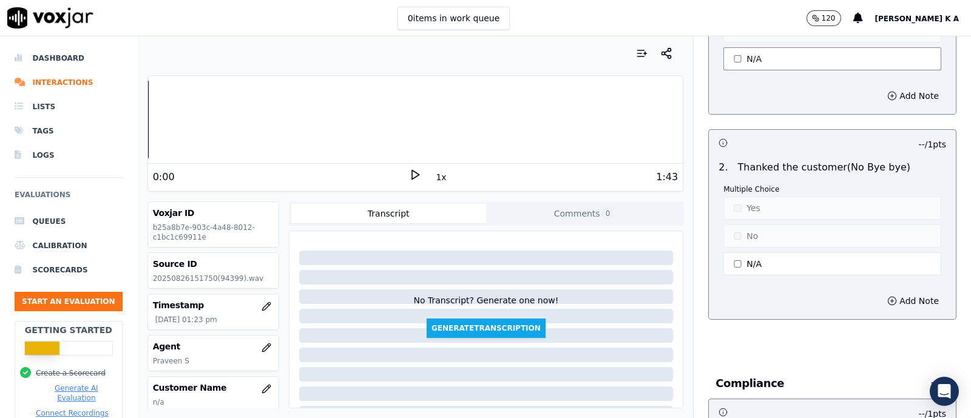
scroll to position [3489, 0]
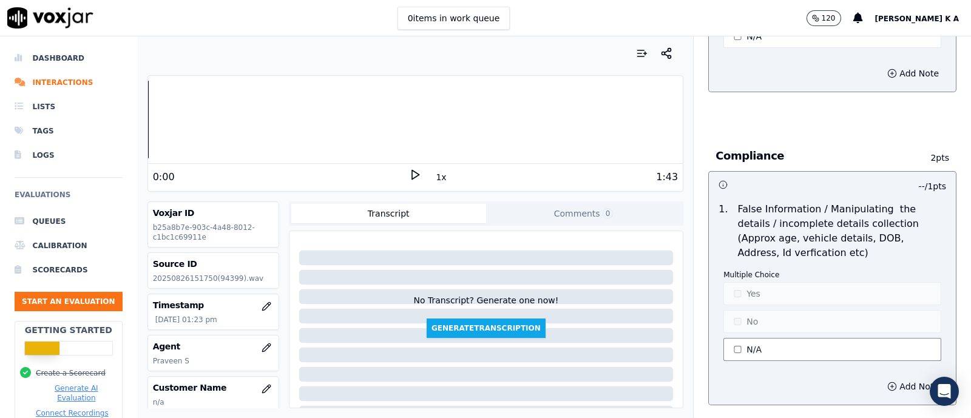
click at [731, 338] on button "N/A" at bounding box center [832, 349] width 218 height 23
click at [725, 283] on button "Yes" at bounding box center [832, 293] width 218 height 23
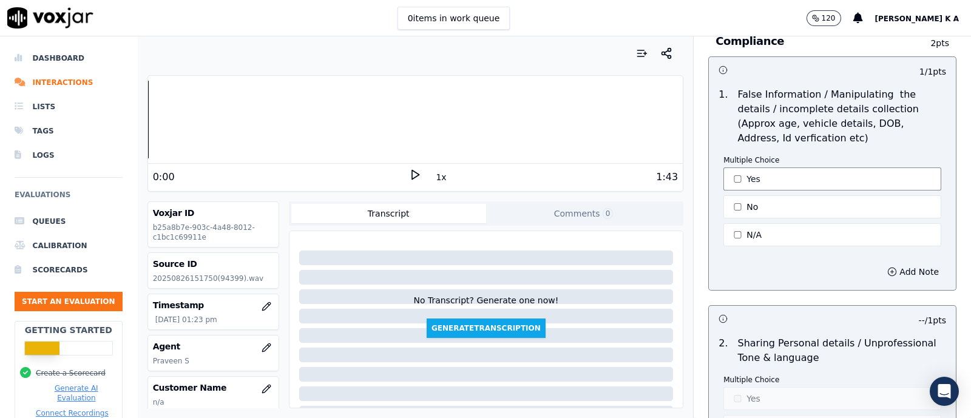
scroll to position [3788, 0]
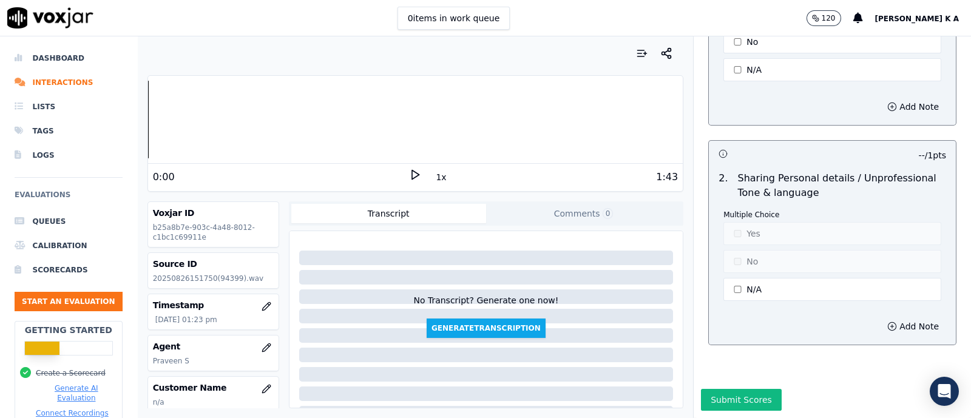
click at [729, 266] on div "Multiple Choice Yes No N/A" at bounding box center [832, 256] width 218 height 93
click at [731, 278] on button "N/A" at bounding box center [832, 289] width 218 height 23
click at [737, 214] on div "Multiple Choice Yes No N/A" at bounding box center [832, 256] width 218 height 93
click at [740, 222] on button "Yes" at bounding box center [832, 233] width 218 height 23
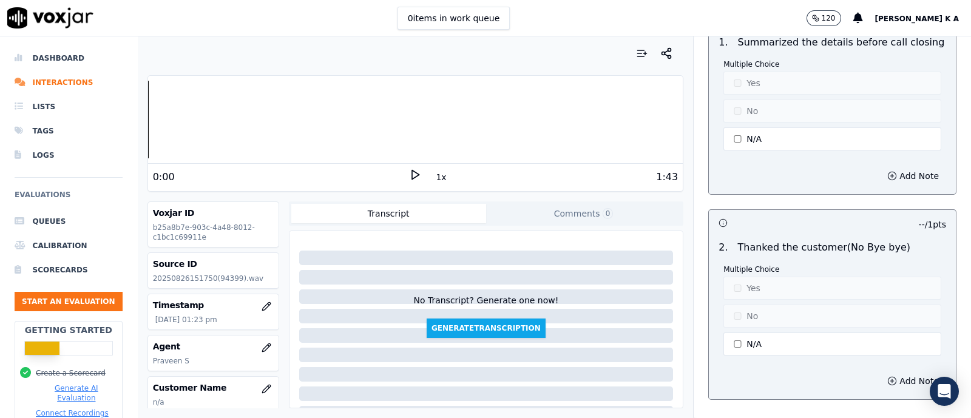
scroll to position [3030, 0]
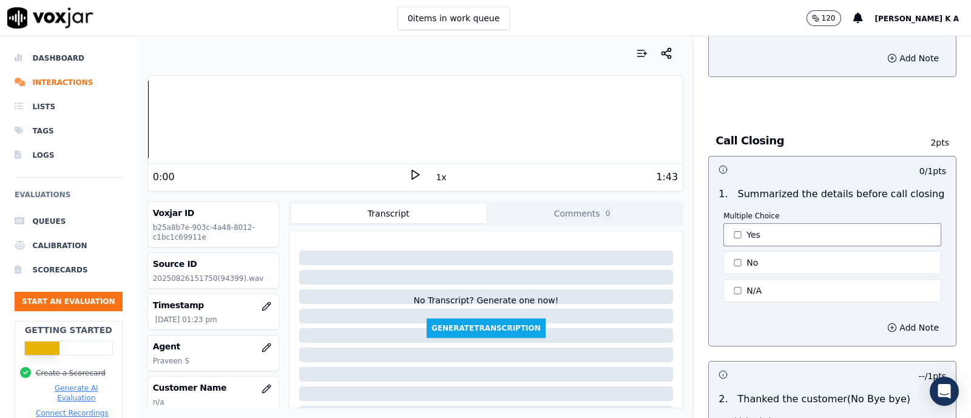
click at [732, 223] on button "Yes" at bounding box center [832, 234] width 218 height 23
click at [742, 257] on button "No" at bounding box center [832, 262] width 218 height 23
click at [740, 231] on button "Yes" at bounding box center [832, 234] width 218 height 23
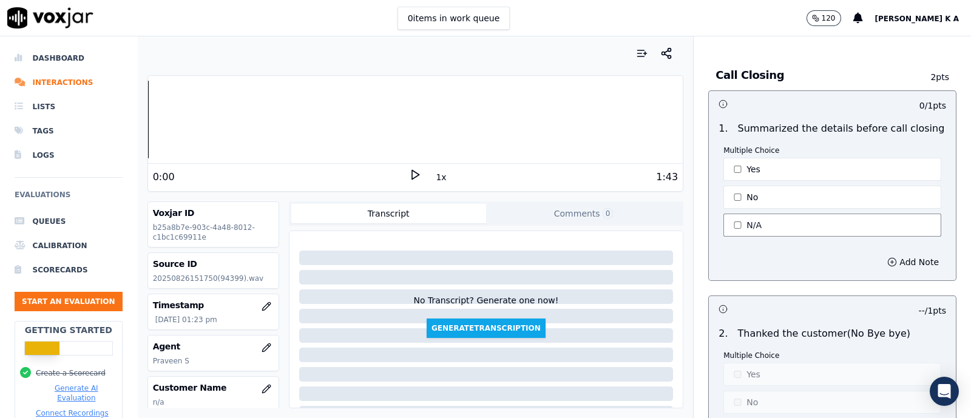
scroll to position [3257, 0]
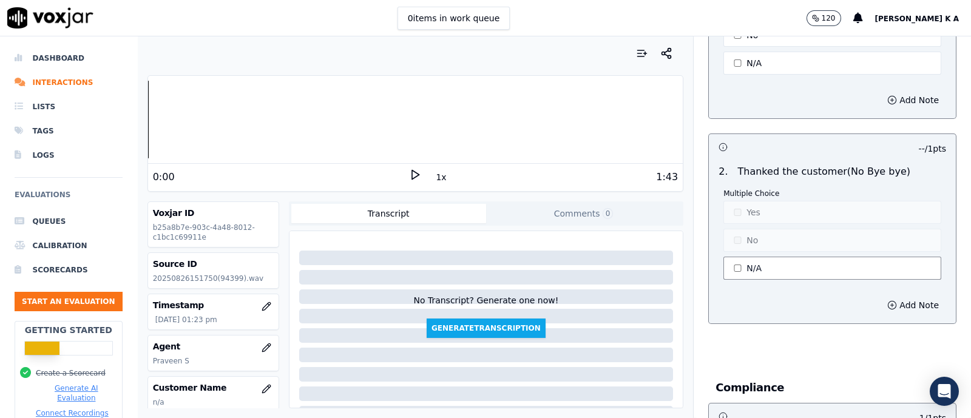
click at [744, 259] on button "N/A" at bounding box center [832, 268] width 218 height 23
click at [739, 235] on button "No" at bounding box center [832, 240] width 218 height 23
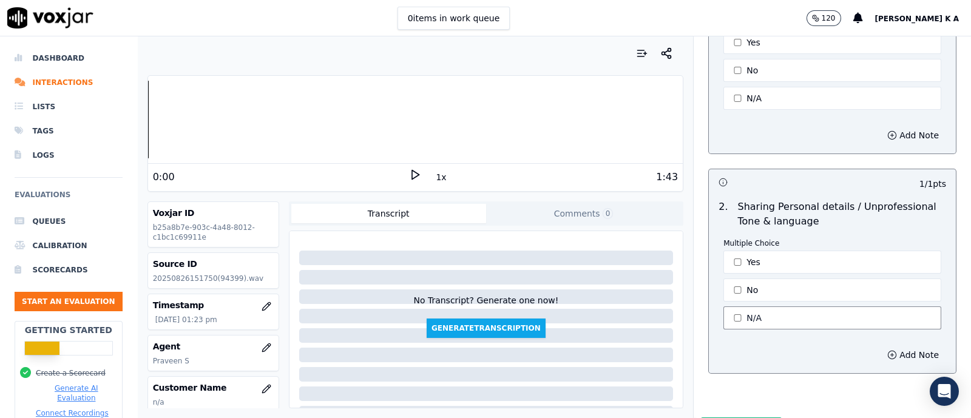
scroll to position [3788, 0]
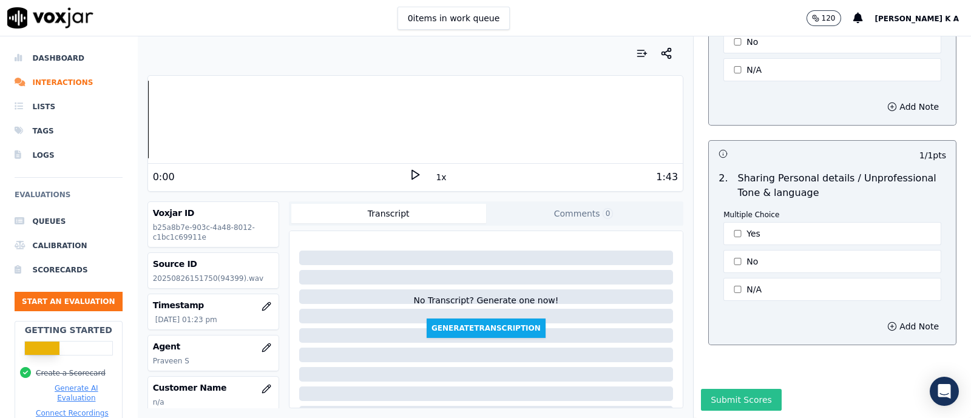
click at [723, 389] on button "Submit Scores" at bounding box center [741, 400] width 81 height 22
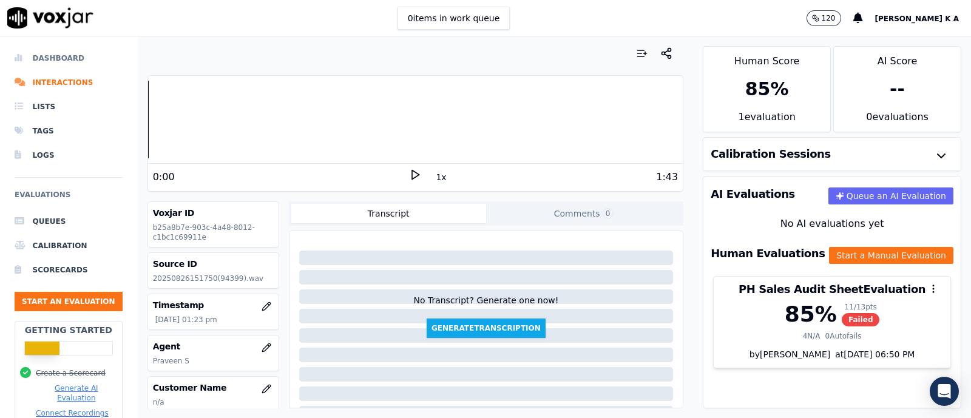
click at [51, 55] on li "Dashboard" at bounding box center [69, 58] width 108 height 24
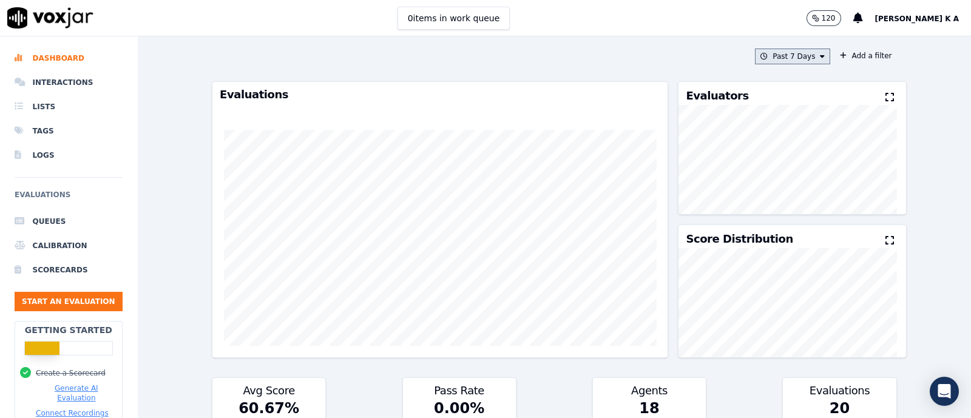
click at [820, 56] on icon at bounding box center [822, 56] width 5 height 7
click at [774, 95] on div "Today" at bounding box center [786, 94] width 25 height 10
click at [800, 206] on button "Add" at bounding box center [812, 195] width 24 height 19
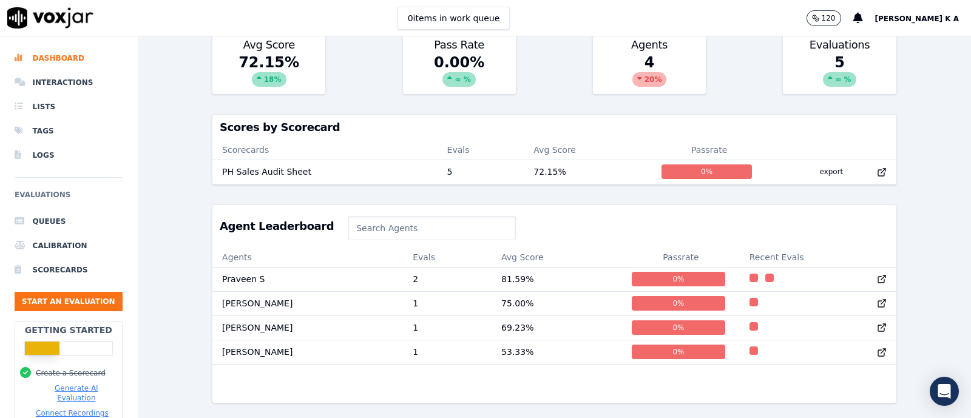
scroll to position [379, 0]
